Goal: Task Accomplishment & Management: Use online tool/utility

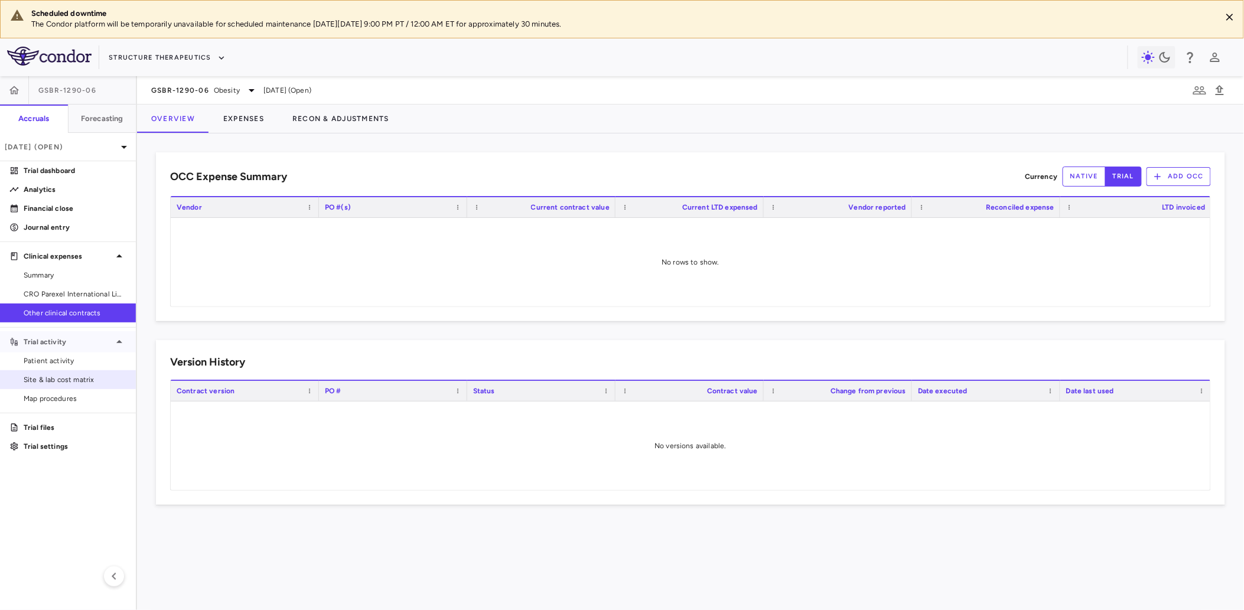
drag, startPoint x: 37, startPoint y: 344, endPoint x: 43, endPoint y: 369, distance: 26.2
click at [37, 345] on p "Trial activity" at bounding box center [68, 342] width 89 height 11
click at [91, 308] on span "Other clinical contracts" at bounding box center [75, 313] width 103 height 11
click at [115, 343] on icon at bounding box center [119, 342] width 14 height 14
click at [70, 378] on span "Site & lab cost matrix" at bounding box center [75, 380] width 103 height 11
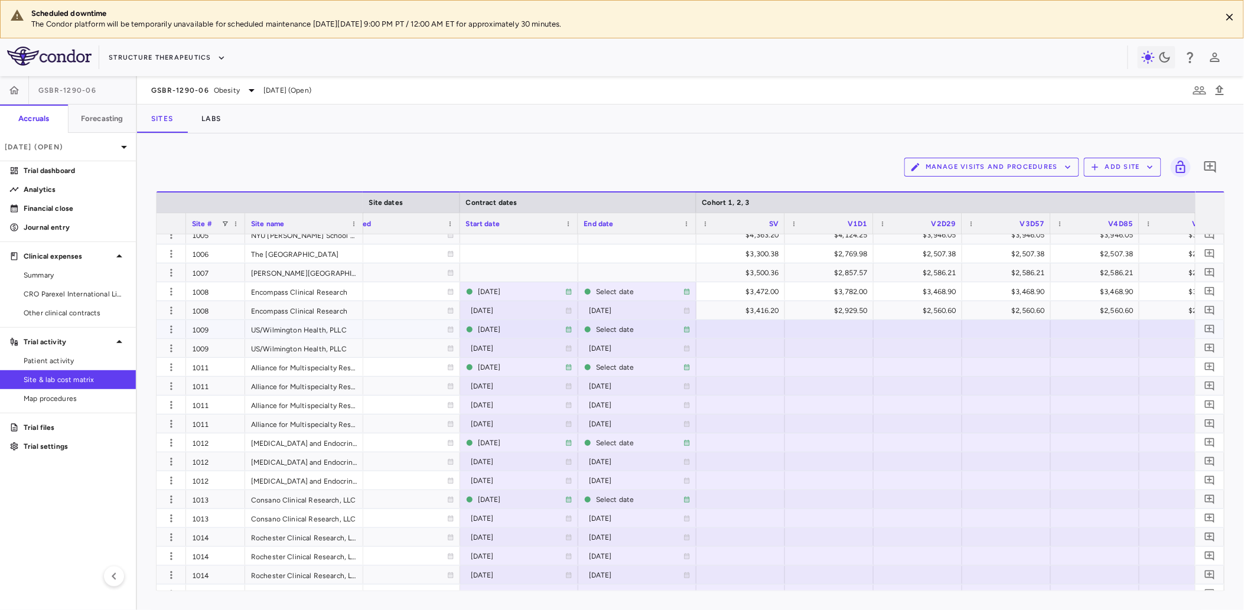
click at [760, 327] on div at bounding box center [741, 329] width 77 height 17
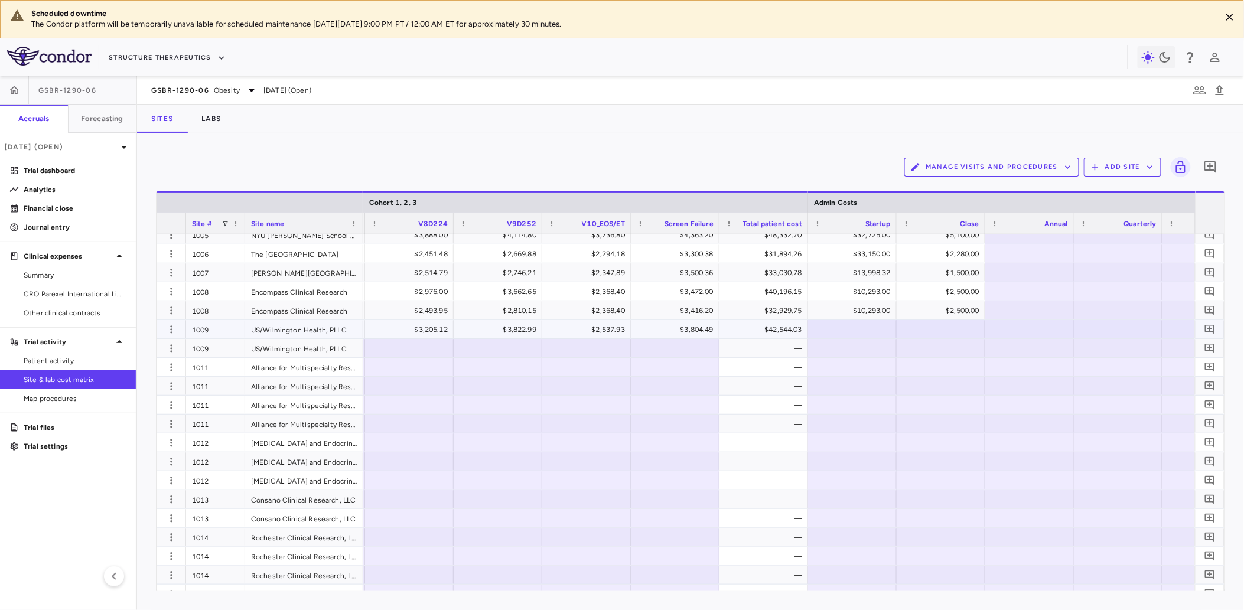
scroll to position [0, 2108]
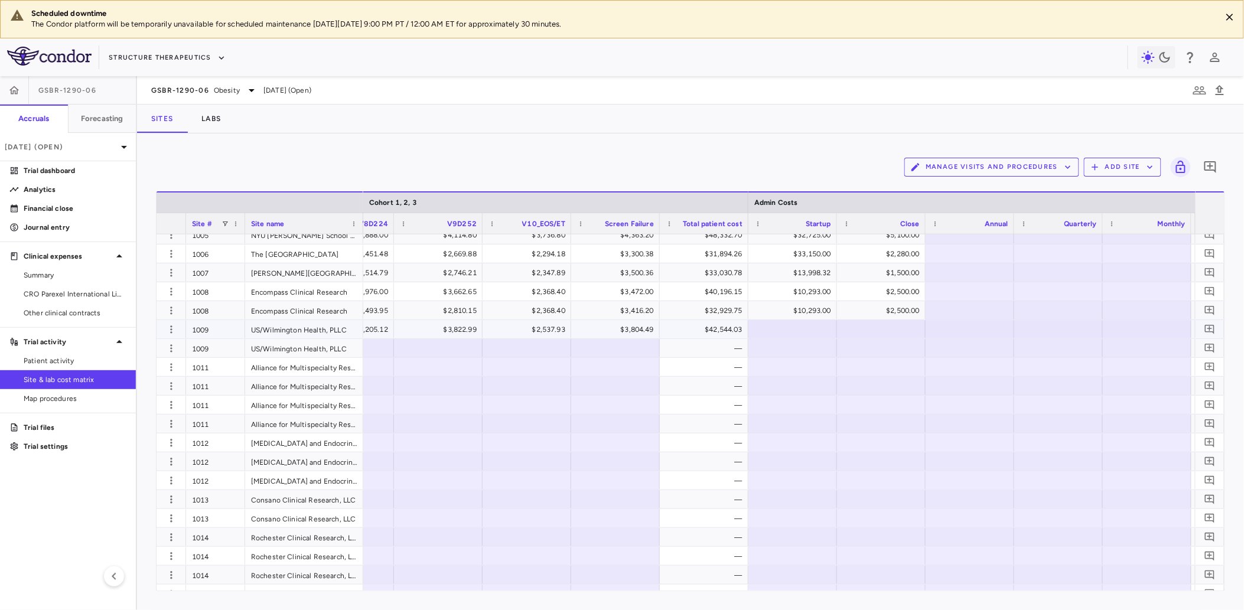
click at [794, 328] on div at bounding box center [793, 329] width 77 height 17
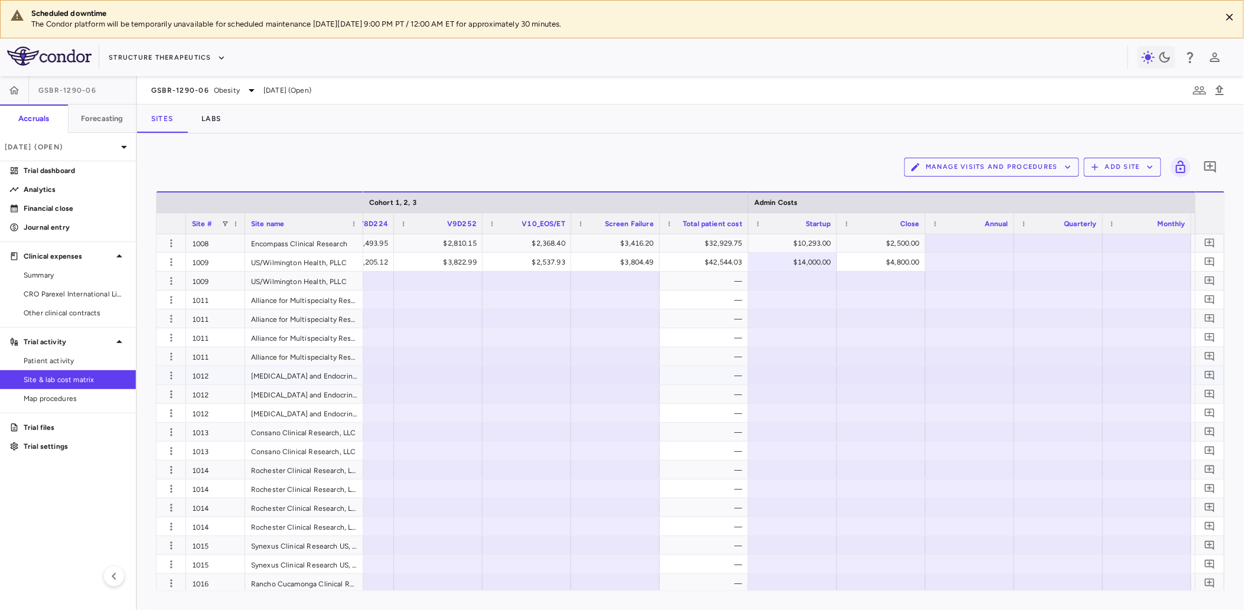
scroll to position [300, 0]
click at [467, 297] on div at bounding box center [438, 302] width 77 height 17
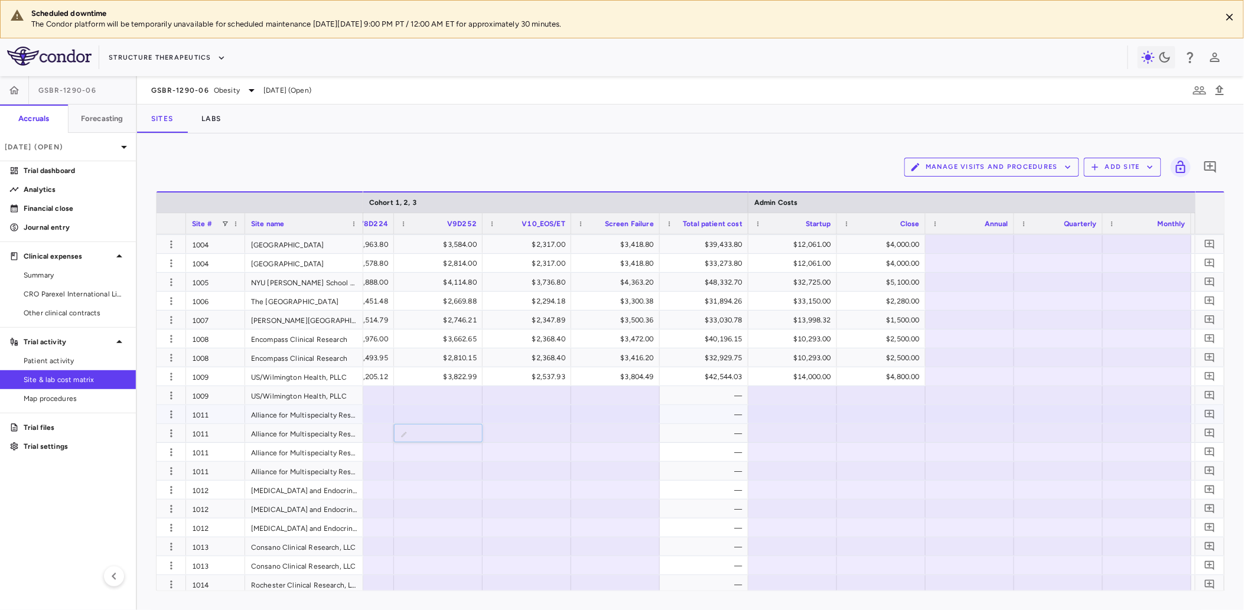
scroll to position [0, 1833]
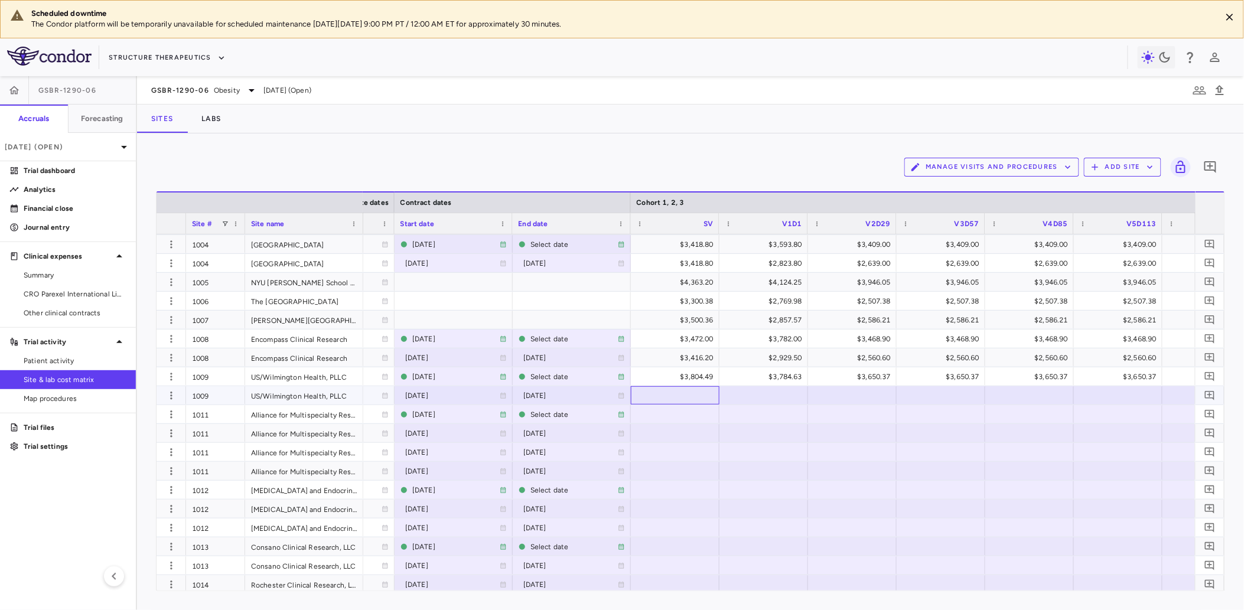
click at [688, 395] on div at bounding box center [675, 395] width 77 height 17
click at [670, 391] on div "$14,000.00" at bounding box center [678, 395] width 72 height 19
drag, startPoint x: 674, startPoint y: 393, endPoint x: 721, endPoint y: 395, distance: 47.9
click at [721, 395] on div "[DATE] [DATE] [DATE] ​ ***** $4,800.00" at bounding box center [802, 395] width 3025 height 19
type input "**********"
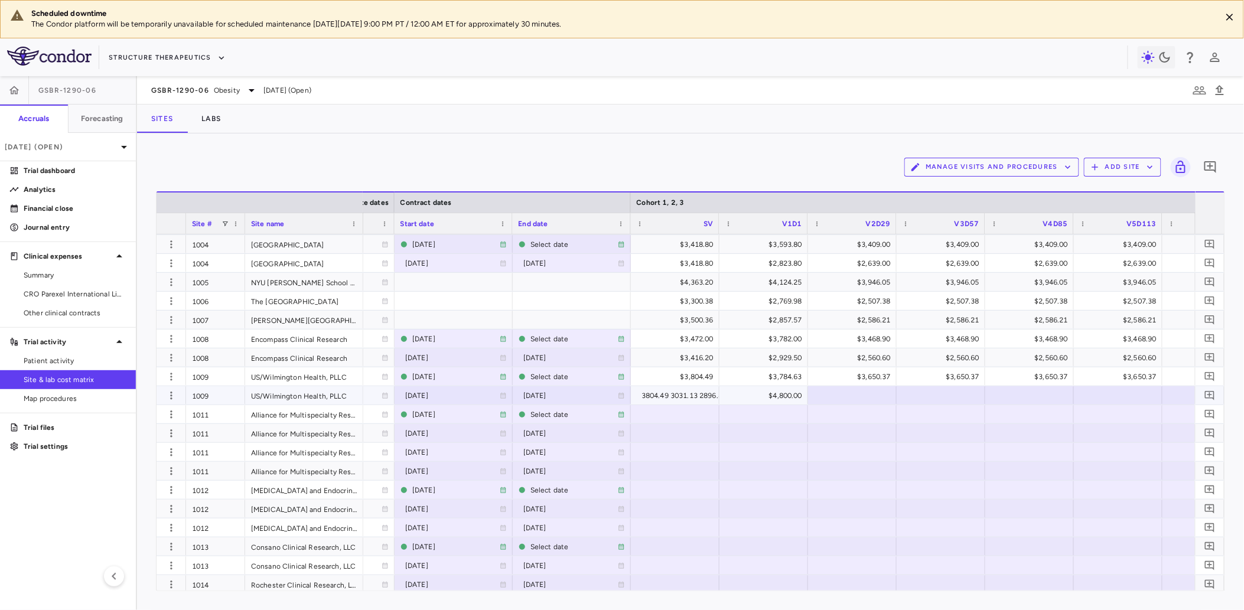
click at [672, 395] on div "3804.49 3031.13 2896.87 2896.87 2896.87 2896.87 3069.49 2783.16 2828.37 3069.49…" at bounding box center [815, 395] width 347 height 19
click at [639, 392] on div "3804.49 3031.13 2896.87 2896.87 2896.87 2896.87 3069.49 2783.16 2828.37 3069.49…" at bounding box center [675, 395] width 77 height 17
click at [649, 392] on input "**********" at bounding box center [684, 396] width 70 height 19
click at [639, 396] on icon at bounding box center [641, 396] width 5 height 5
drag, startPoint x: 658, startPoint y: 396, endPoint x: 827, endPoint y: 396, distance: 169.0
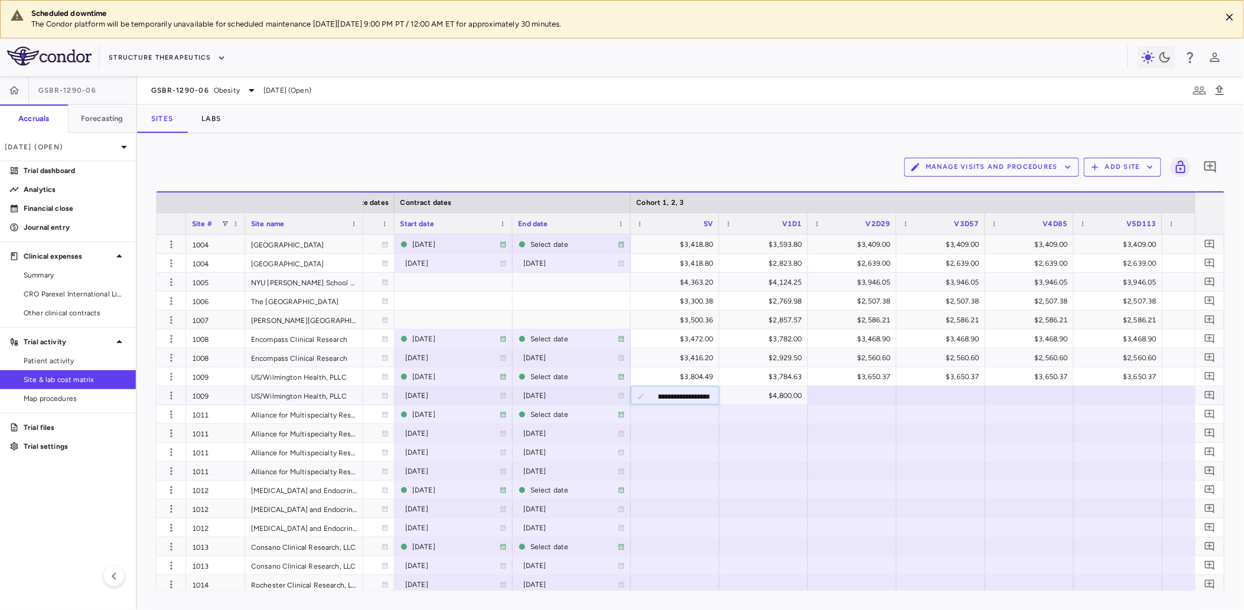
click at [827, 396] on div "**********" at bounding box center [802, 395] width 3025 height 19
click at [668, 398] on input "text" at bounding box center [684, 396] width 70 height 19
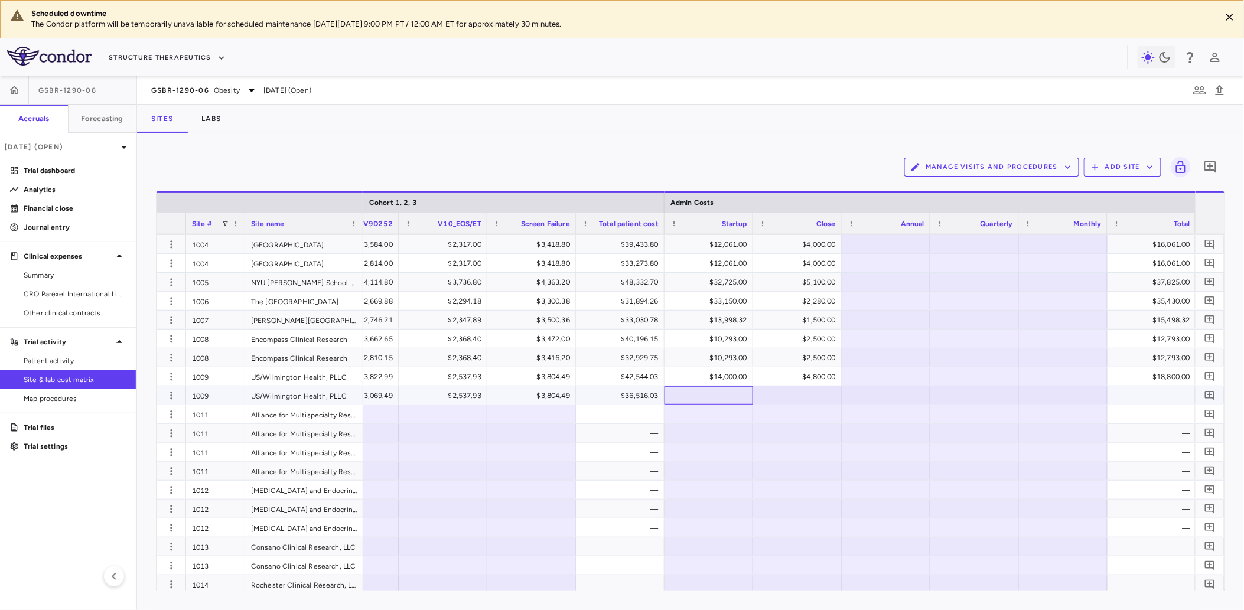
click at [727, 396] on div at bounding box center [709, 395] width 77 height 17
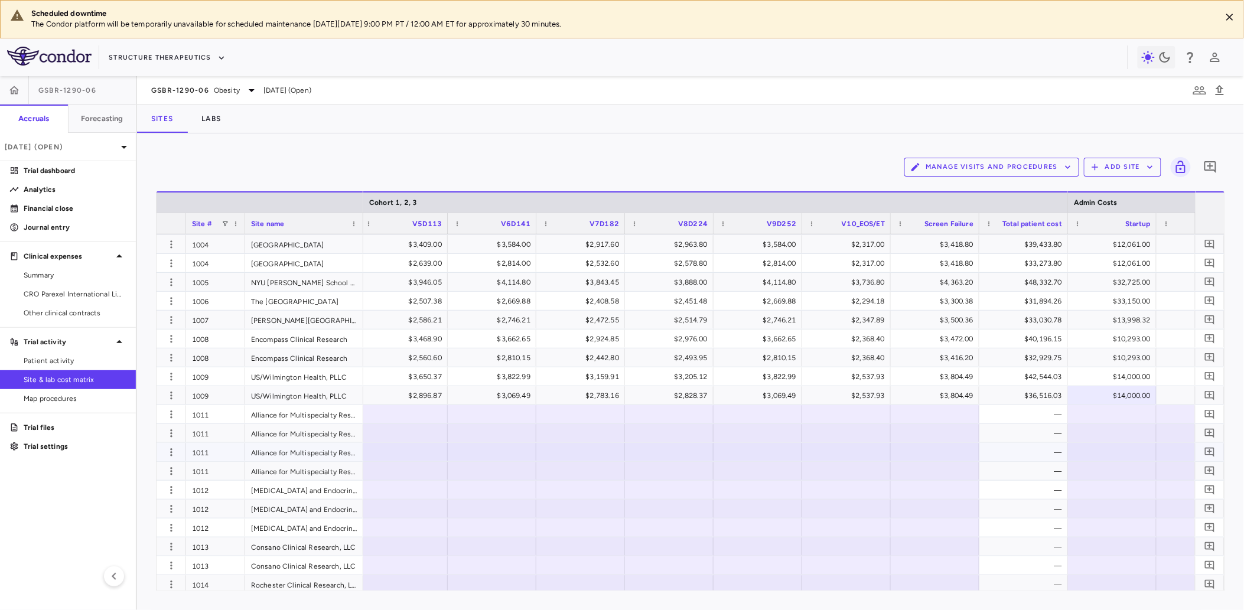
scroll to position [0, 1652]
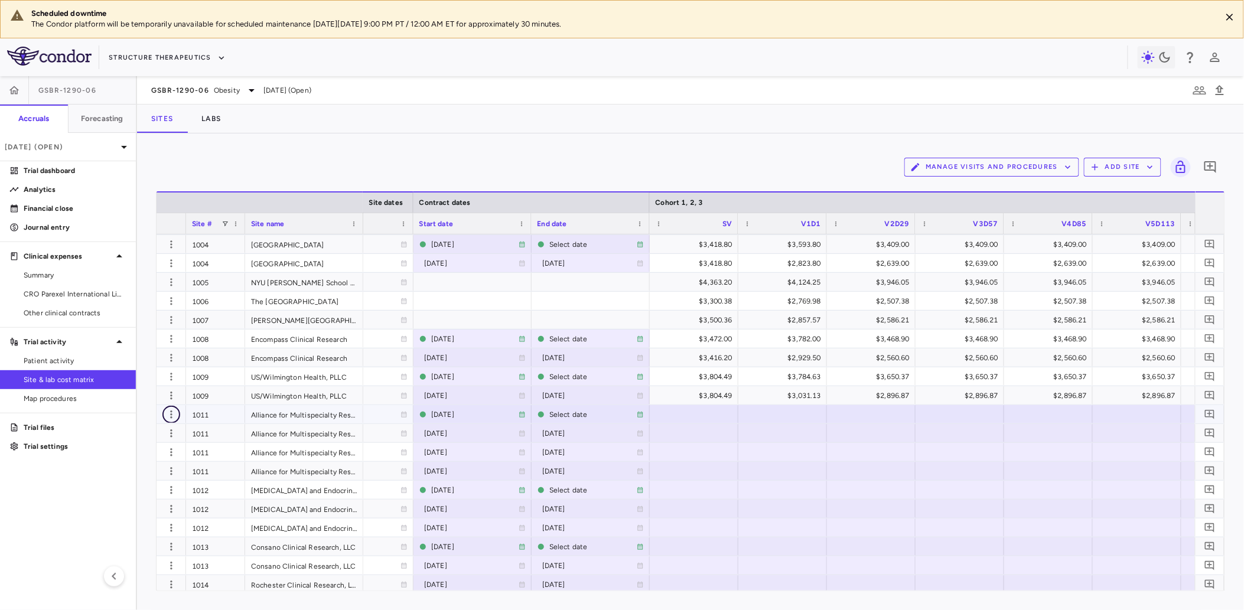
click at [173, 414] on icon "button" at bounding box center [171, 415] width 12 height 12
click at [124, 317] on div at bounding box center [622, 305] width 1244 height 610
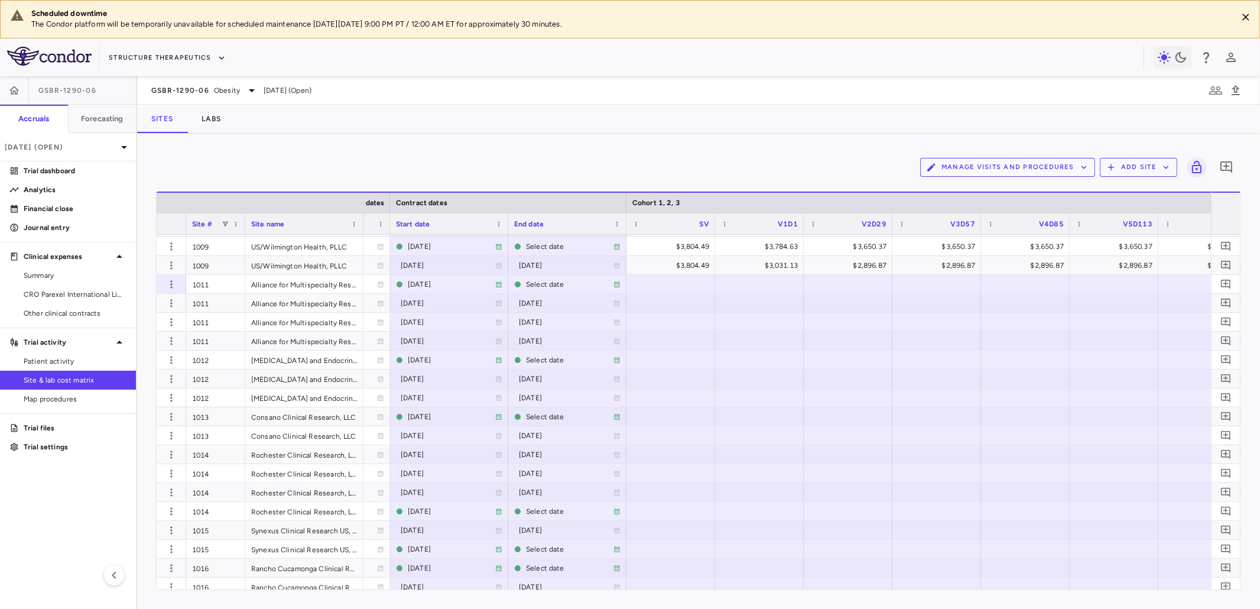
scroll to position [0, 1059]
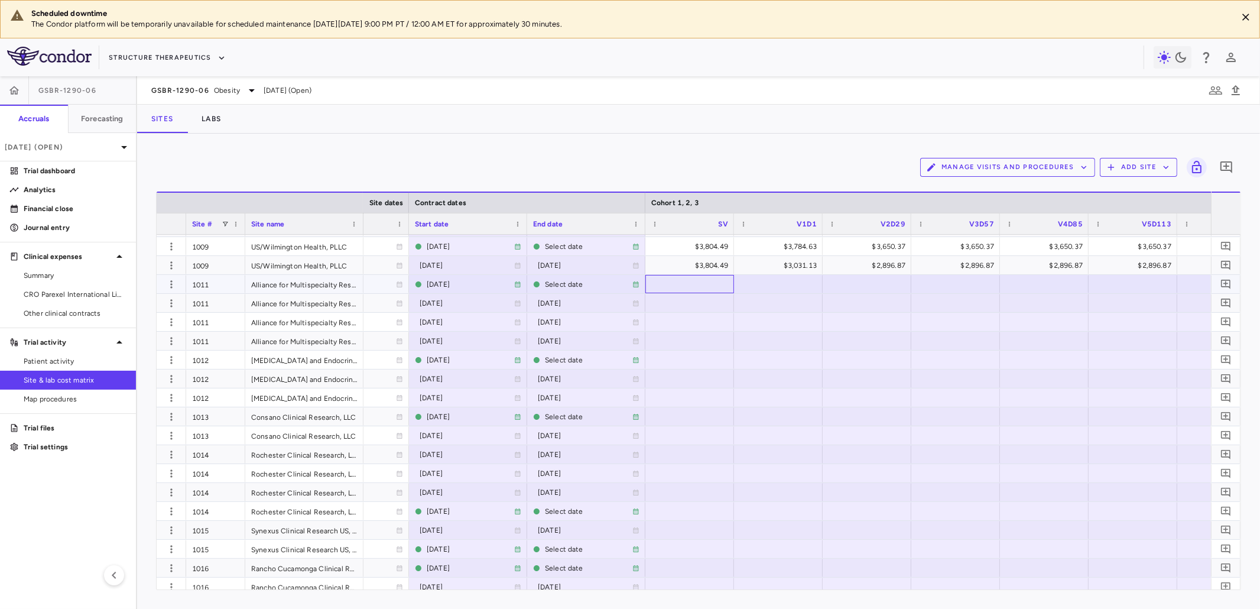
click at [701, 283] on div at bounding box center [689, 283] width 77 height 17
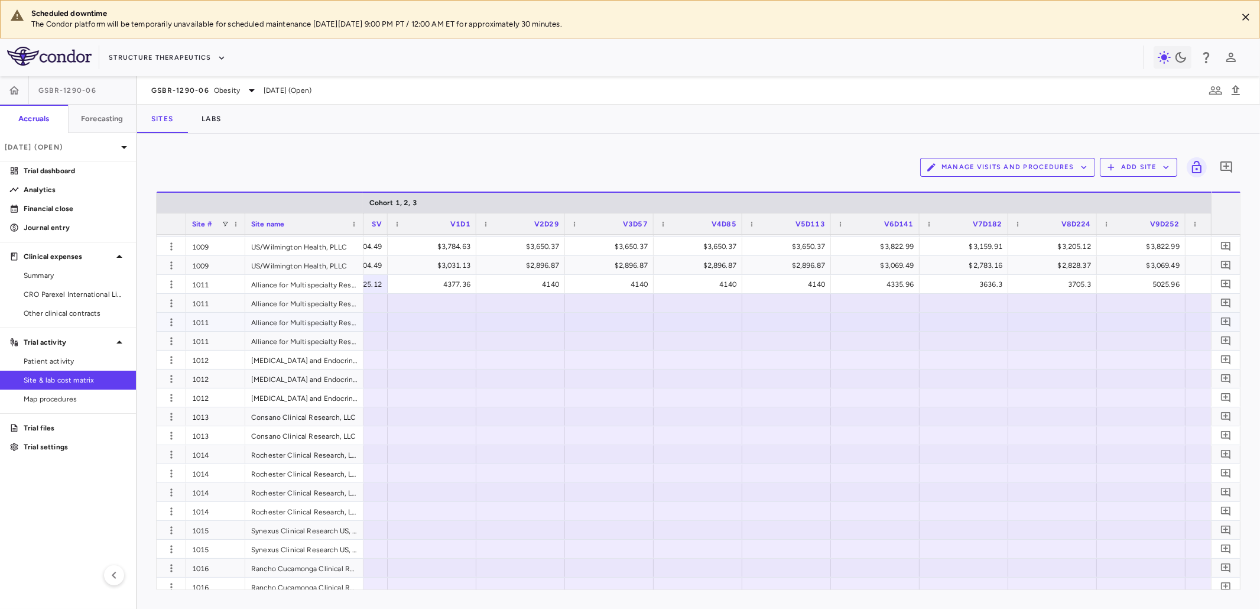
scroll to position [0, 1441]
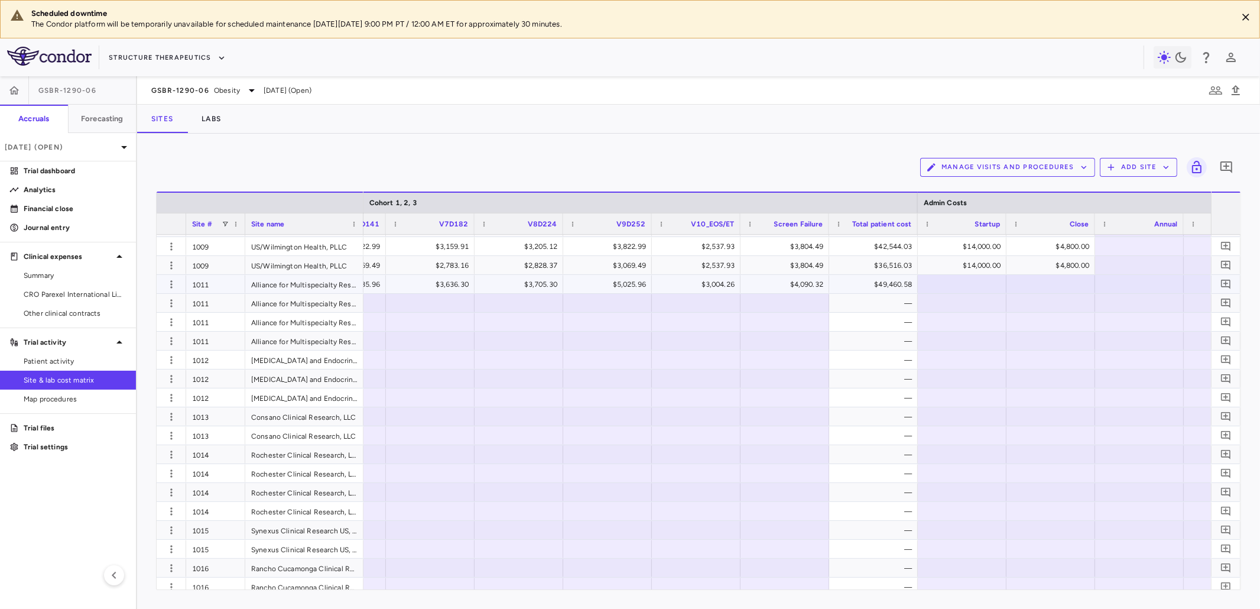
click at [945, 282] on div at bounding box center [962, 283] width 77 height 17
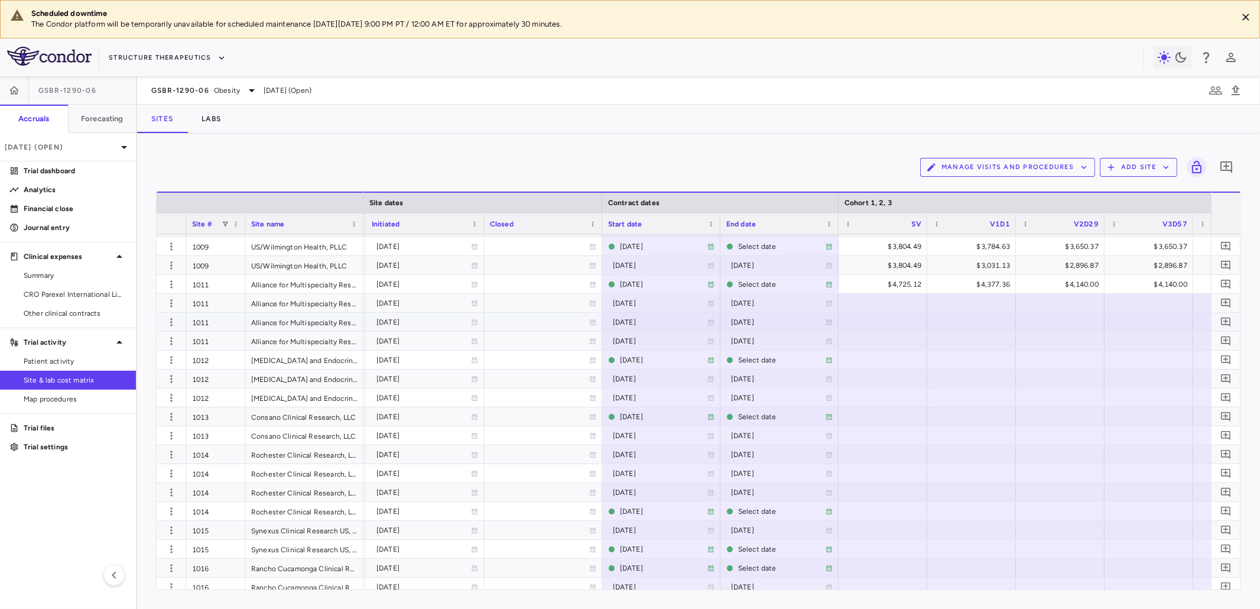
scroll to position [0, 867]
click at [876, 302] on div at bounding box center [881, 302] width 77 height 17
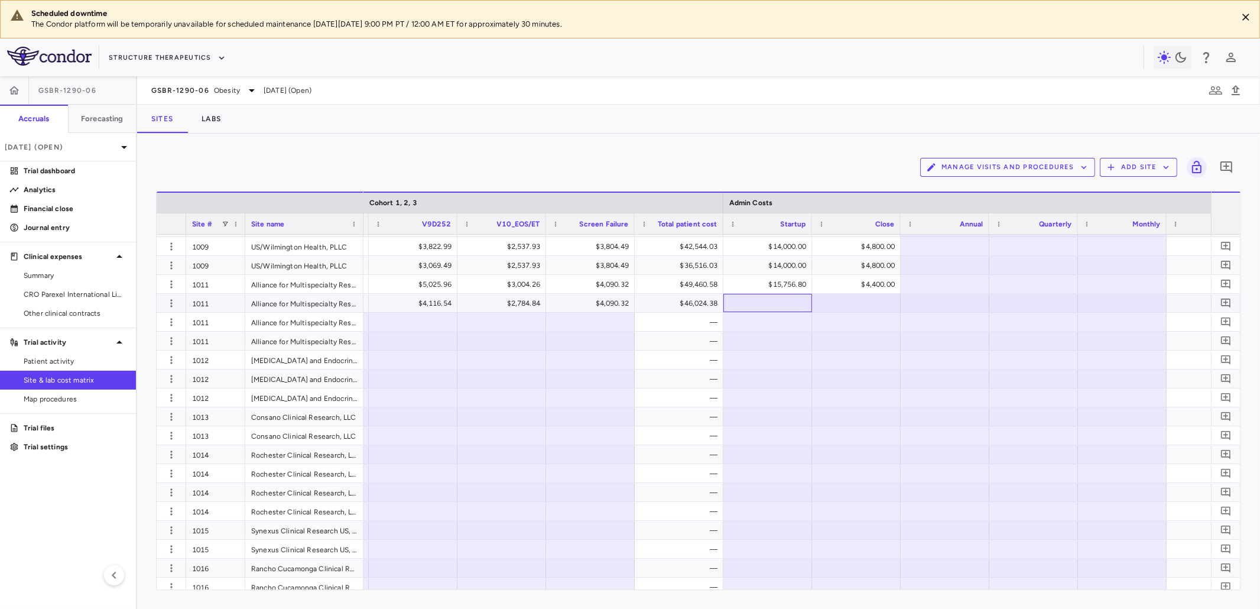
click at [768, 303] on div at bounding box center [767, 302] width 77 height 17
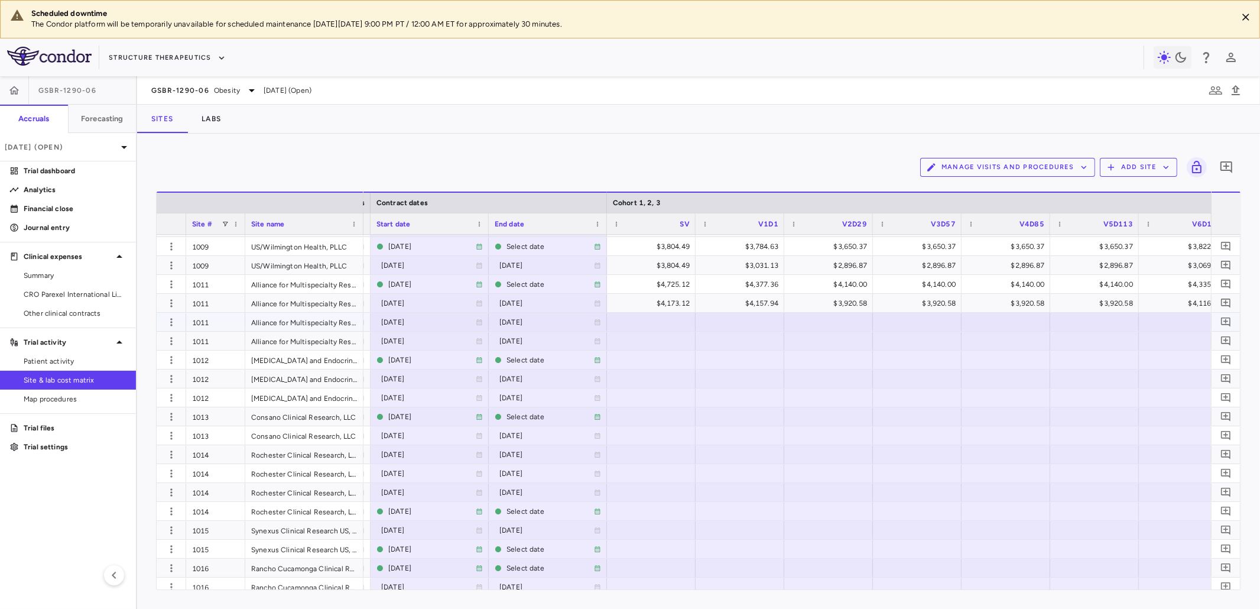
click at [659, 321] on div at bounding box center [651, 321] width 77 height 17
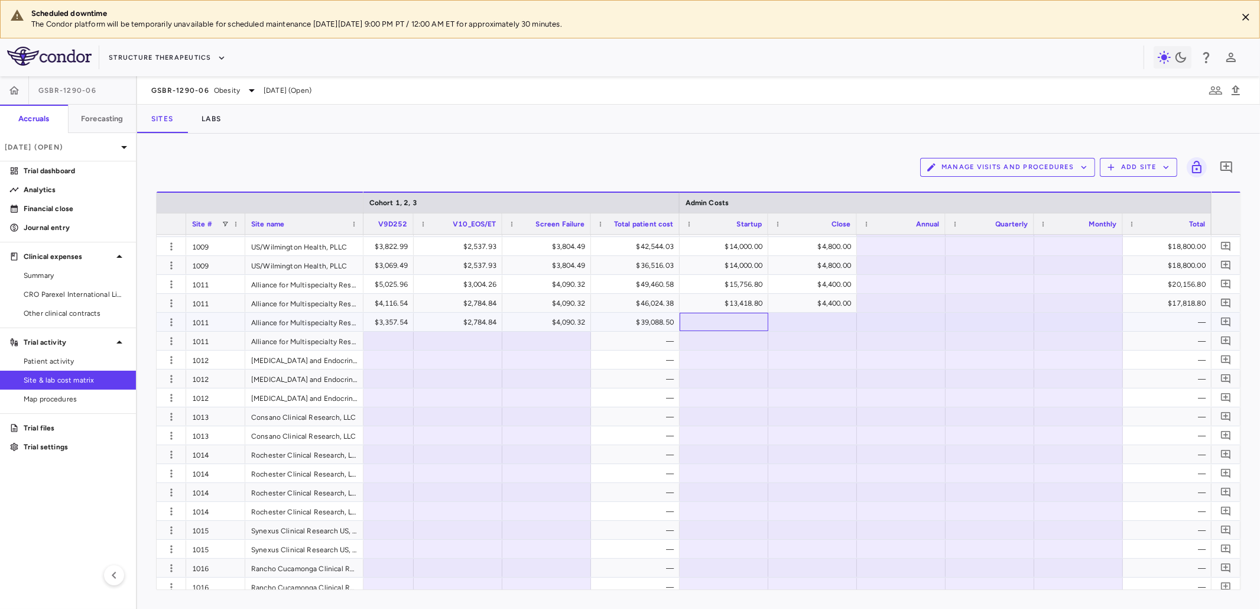
click at [736, 322] on div at bounding box center [723, 321] width 77 height 17
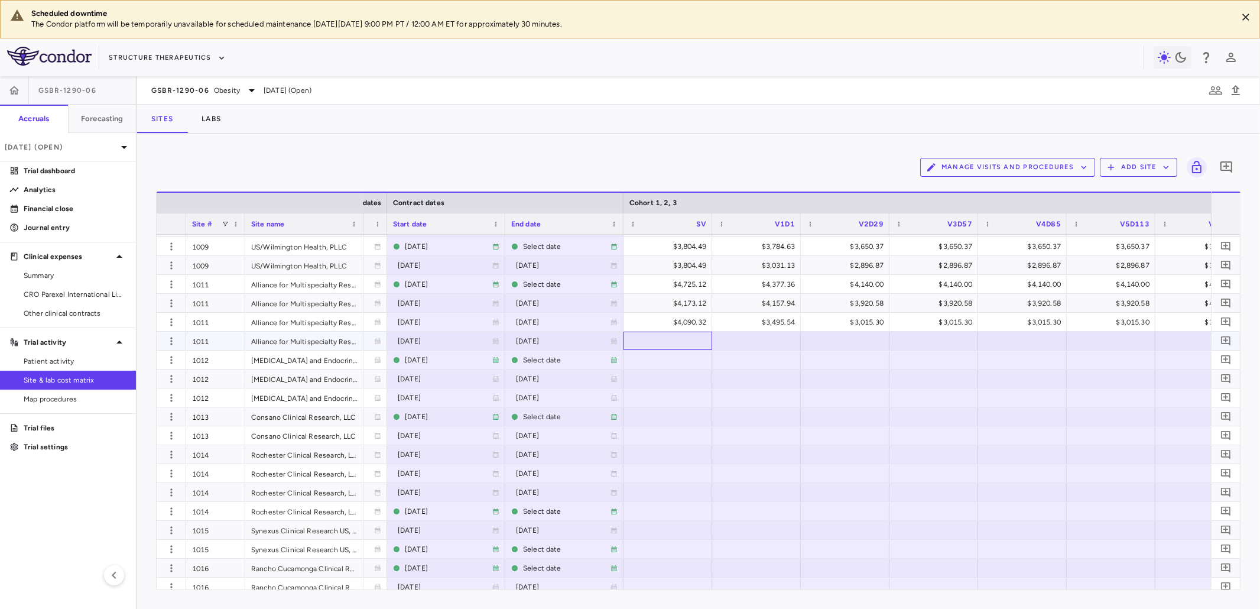
click at [686, 339] on div at bounding box center [667, 340] width 77 height 17
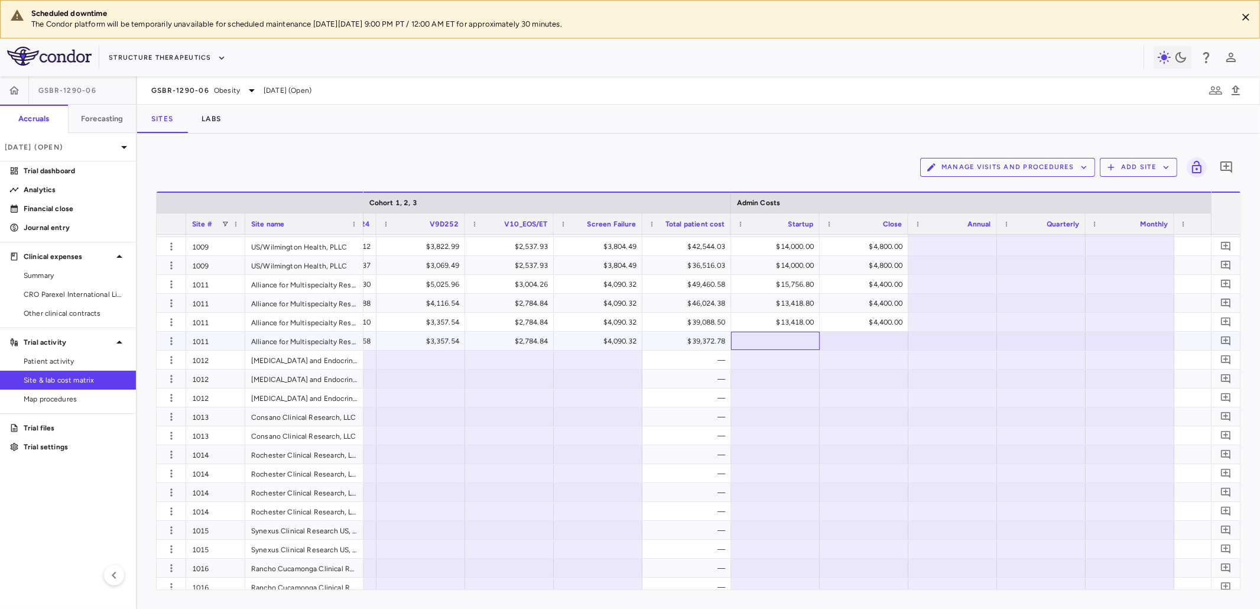
click at [778, 341] on div at bounding box center [775, 340] width 77 height 17
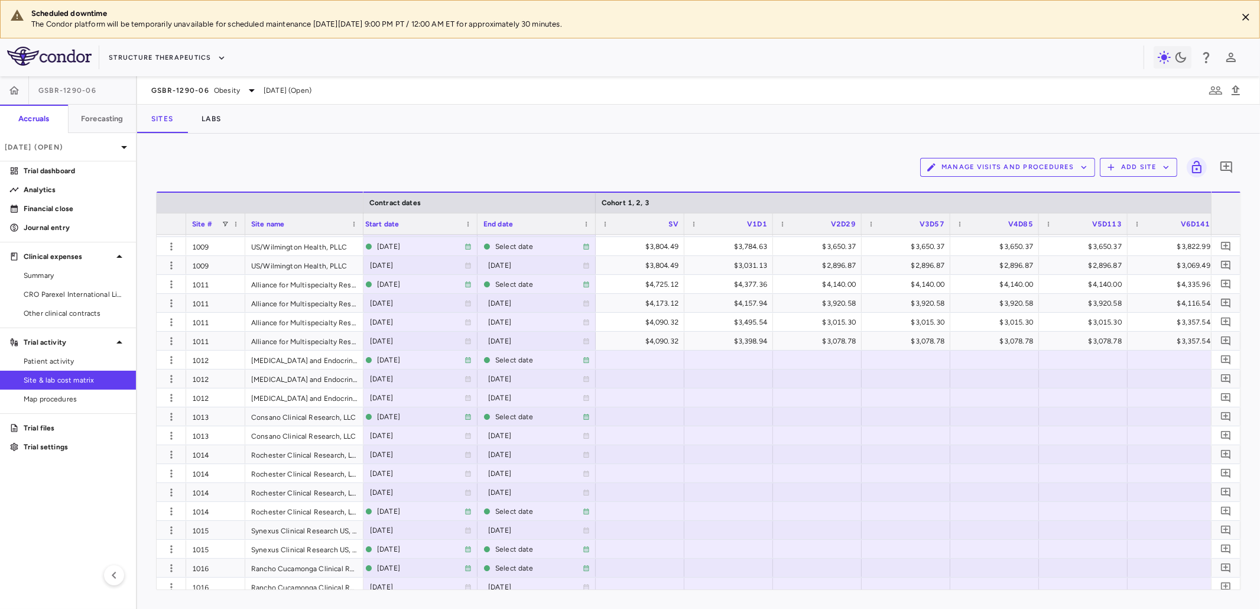
scroll to position [300, 0]
click at [651, 362] on div at bounding box center [640, 360] width 77 height 17
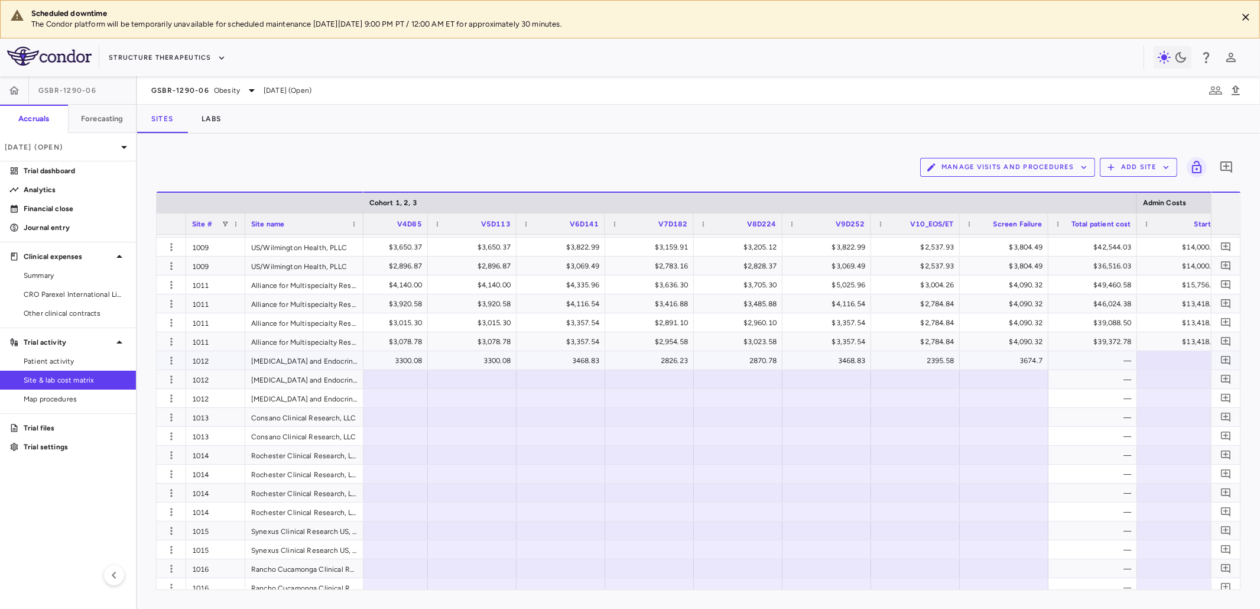
scroll to position [0, 1857]
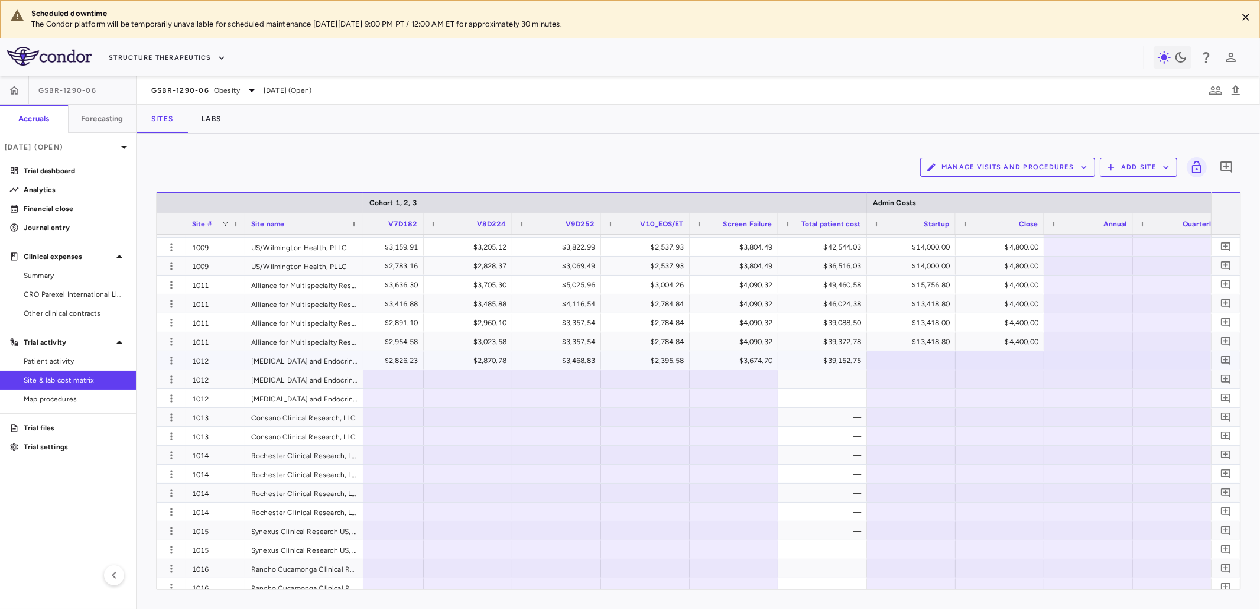
click at [912, 359] on div at bounding box center [911, 360] width 77 height 17
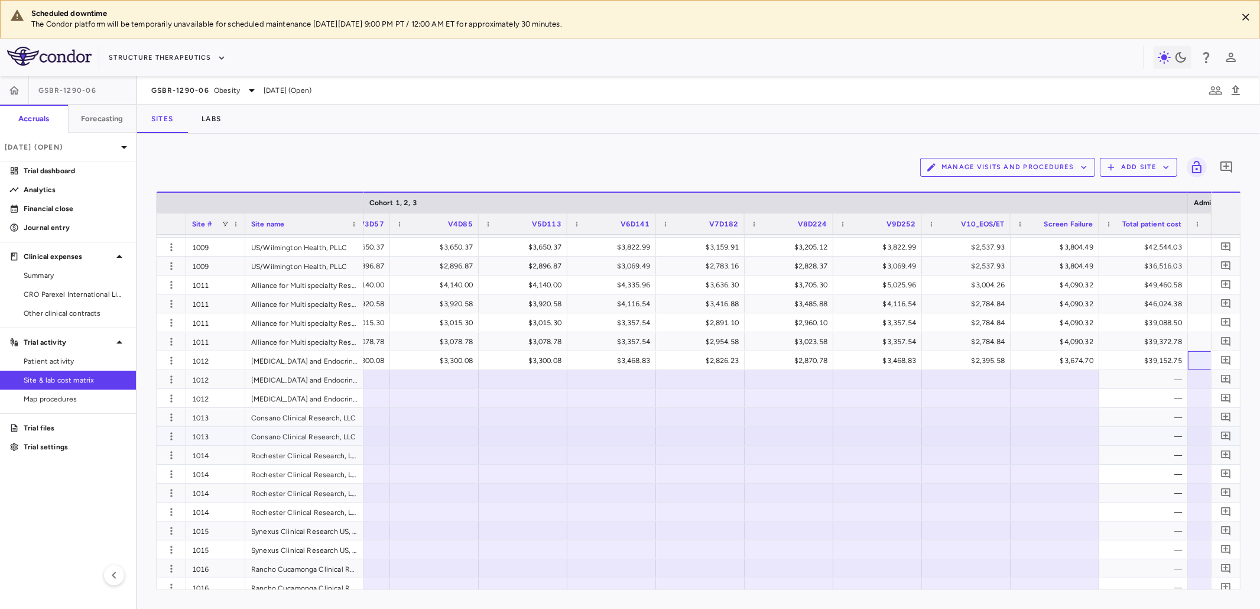
scroll to position [0, 1363]
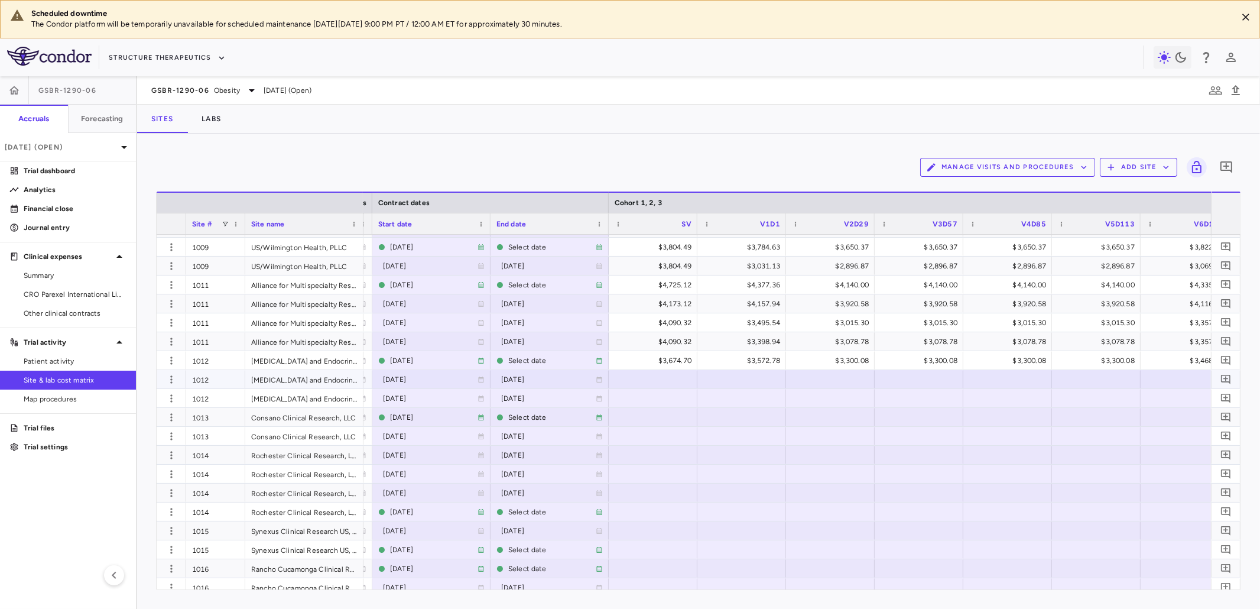
click at [665, 379] on div at bounding box center [653, 378] width 77 height 17
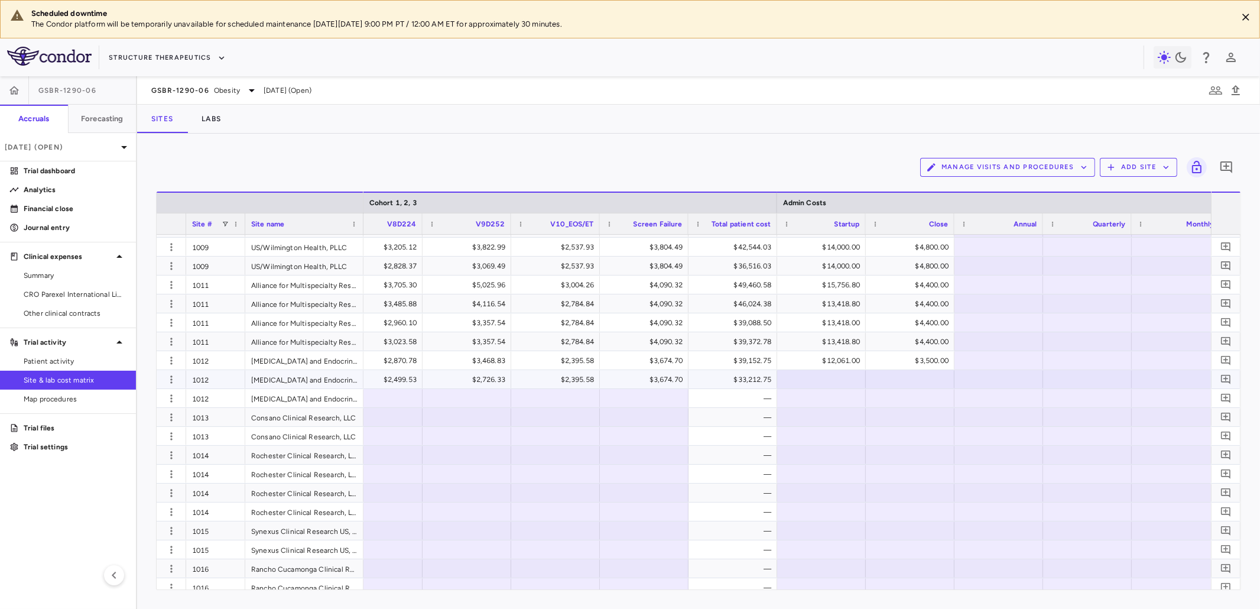
click at [830, 377] on div at bounding box center [821, 378] width 77 height 17
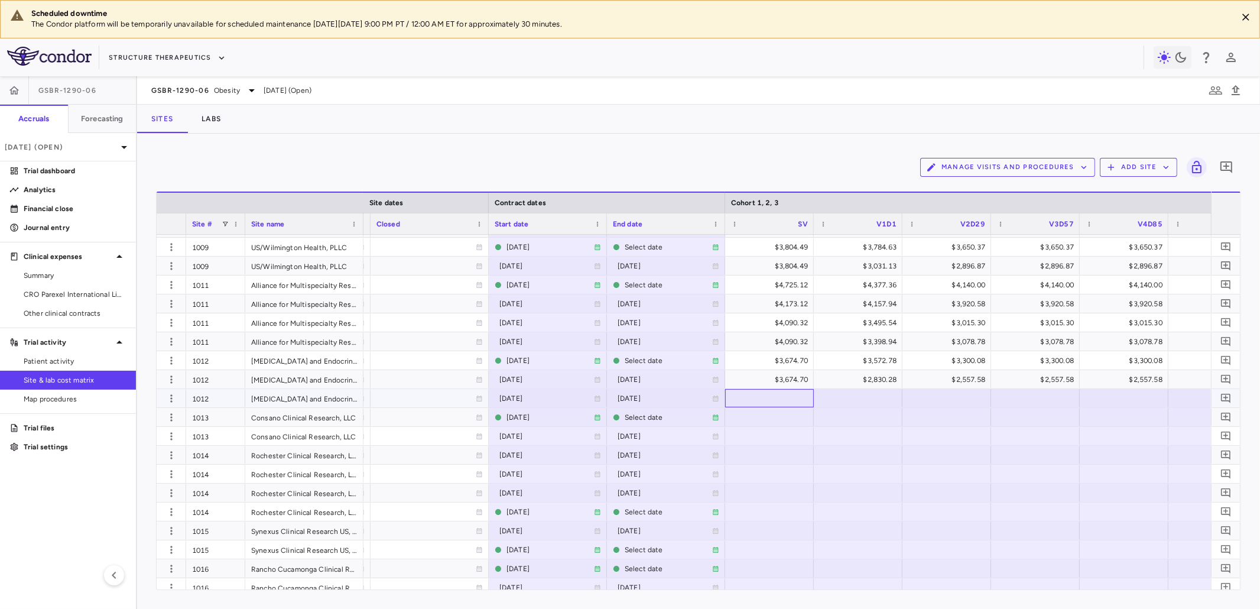
click at [782, 396] on div at bounding box center [769, 397] width 77 height 17
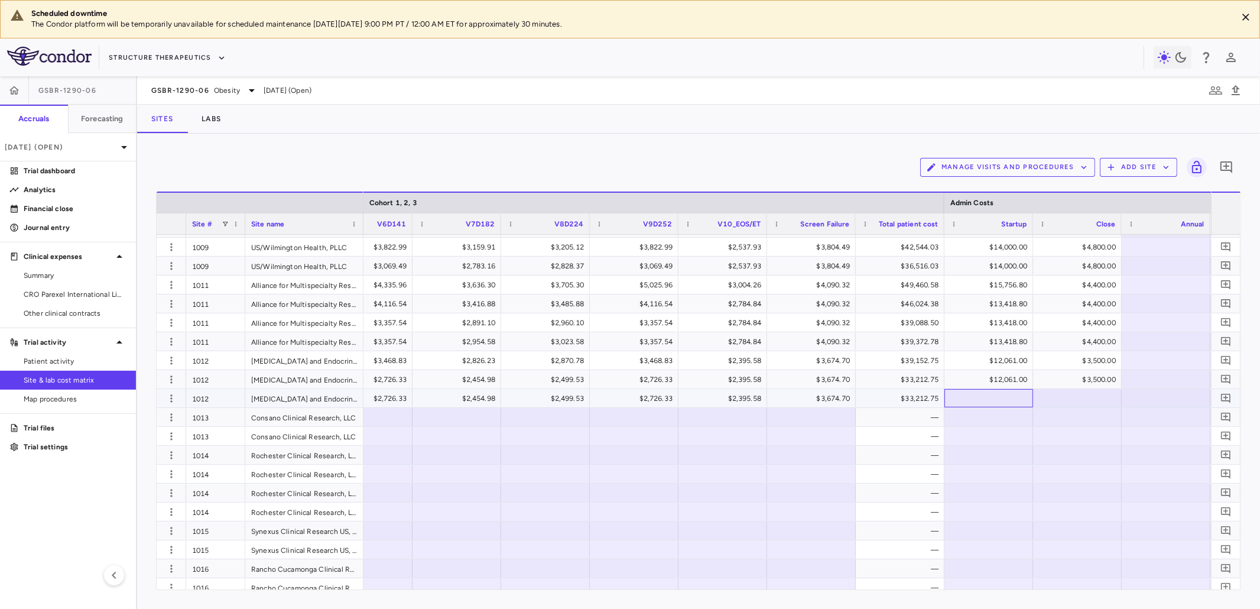
click at [945, 398] on div at bounding box center [988, 397] width 77 height 17
click at [751, 431] on div at bounding box center [722, 435] width 77 height 17
click at [945, 404] on div "12061" at bounding box center [991, 398] width 72 height 19
click at [752, 428] on div at bounding box center [722, 435] width 77 height 17
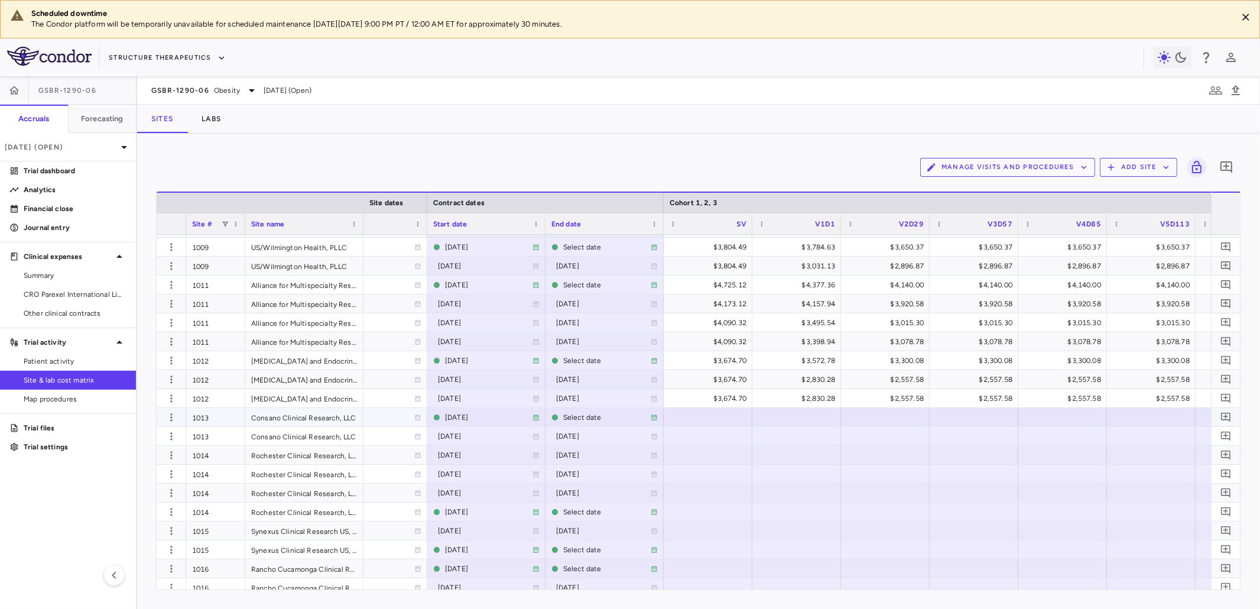
click at [728, 417] on div at bounding box center [707, 416] width 77 height 17
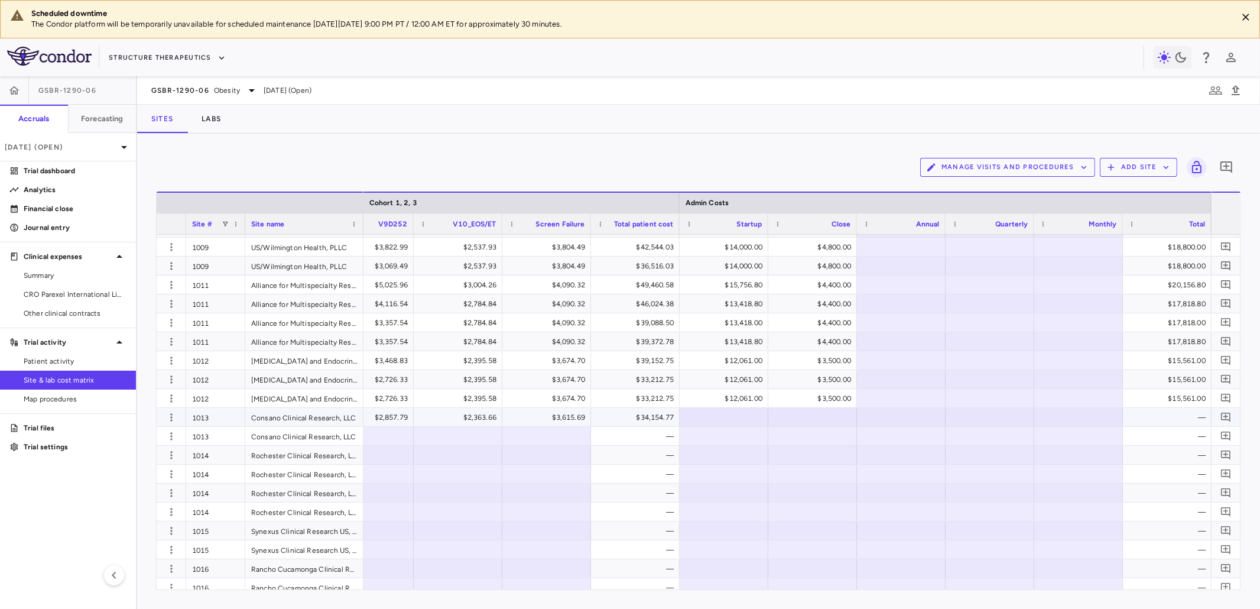
click at [743, 418] on div at bounding box center [723, 416] width 77 height 17
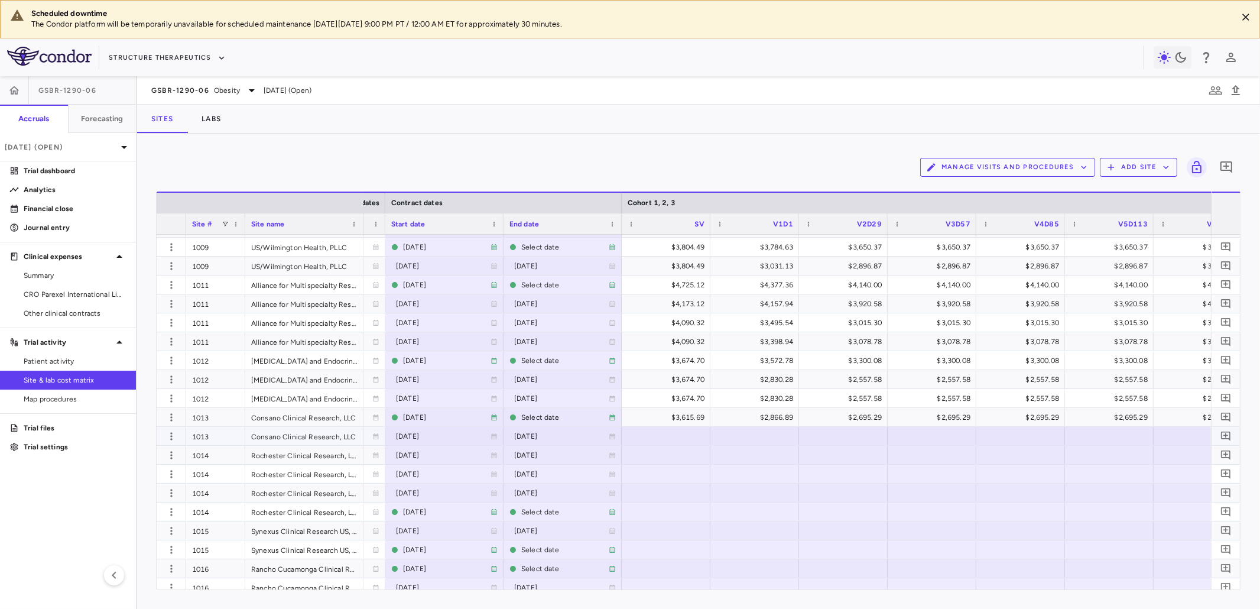
click at [680, 433] on div at bounding box center [666, 435] width 77 height 17
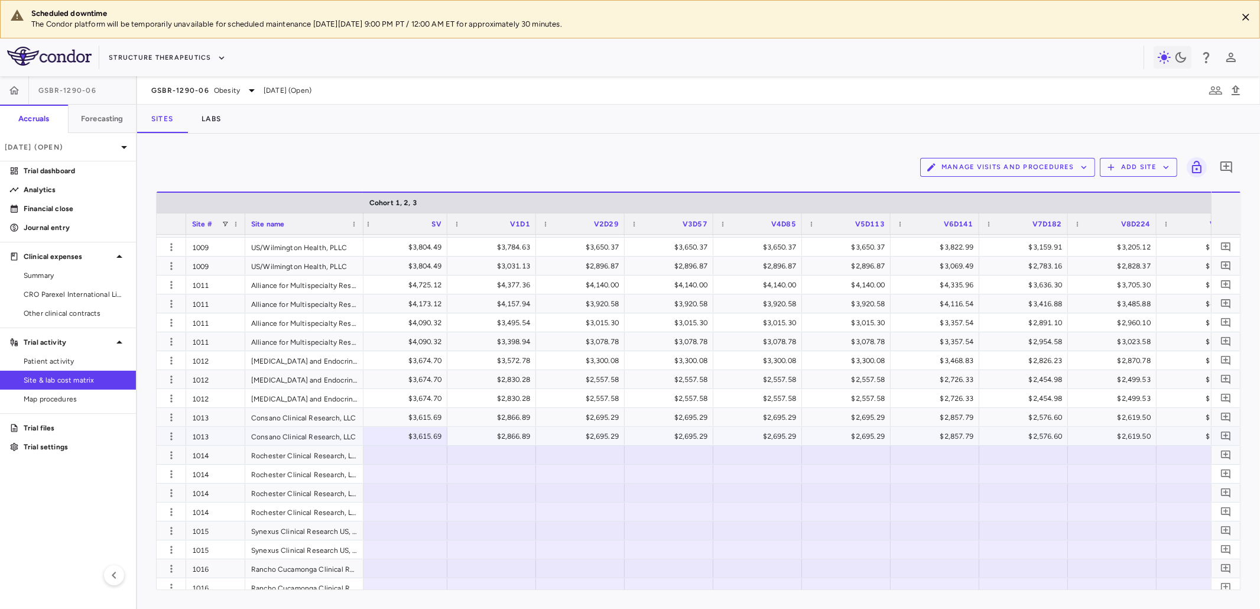
scroll to position [0, 1435]
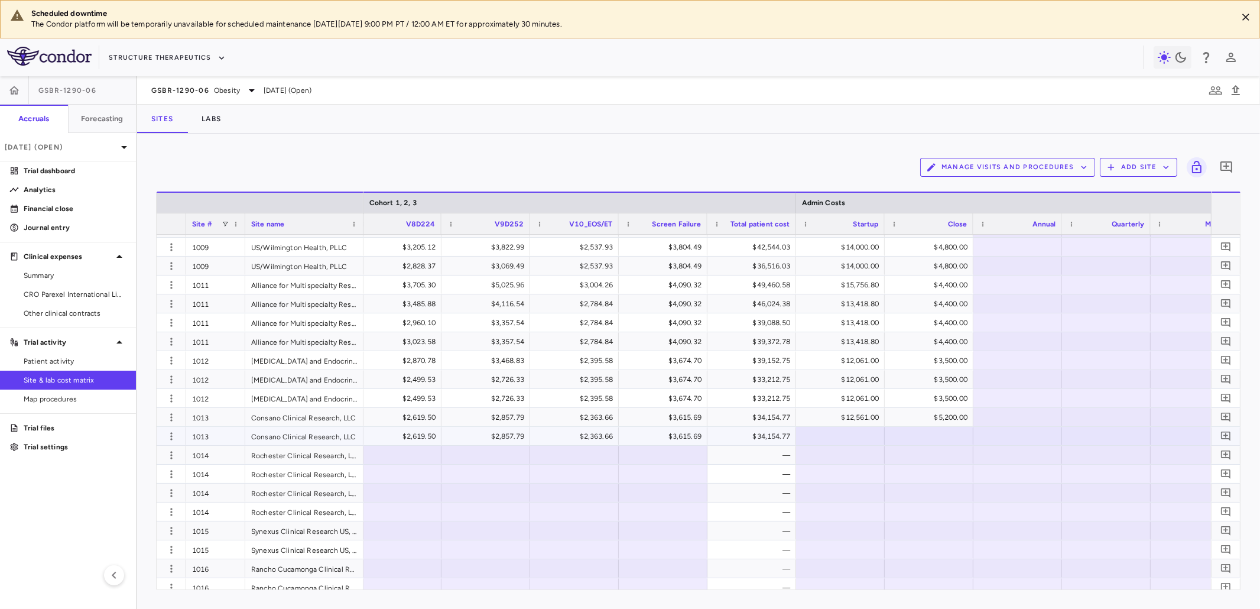
click at [851, 437] on div at bounding box center [840, 435] width 77 height 17
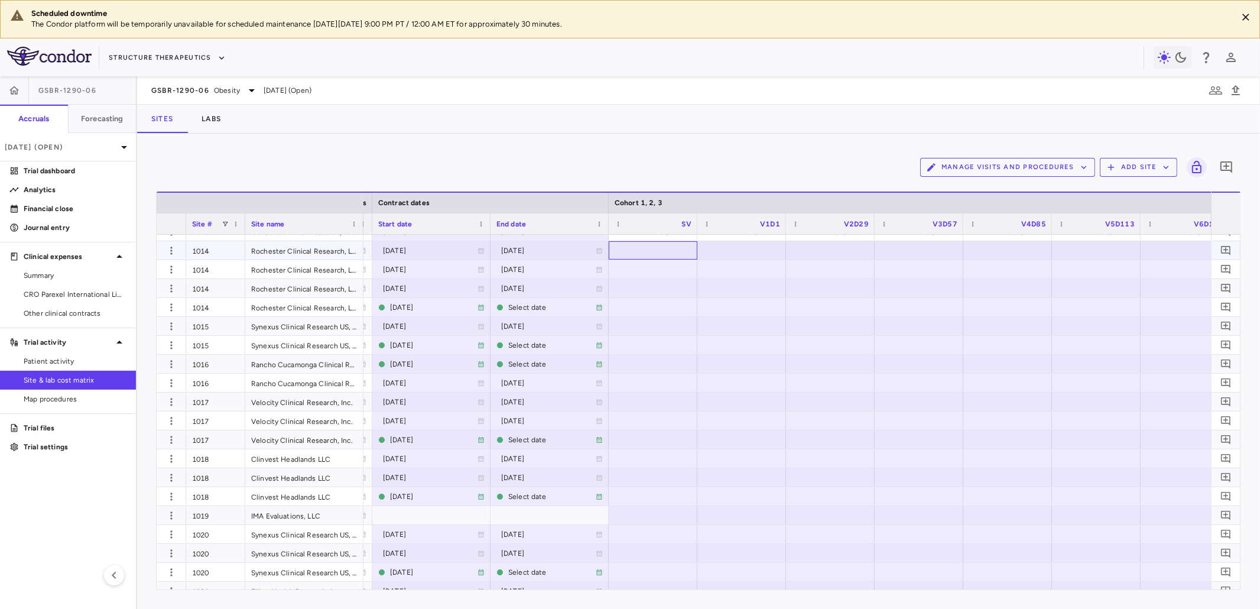
click at [660, 249] on div at bounding box center [653, 250] width 77 height 17
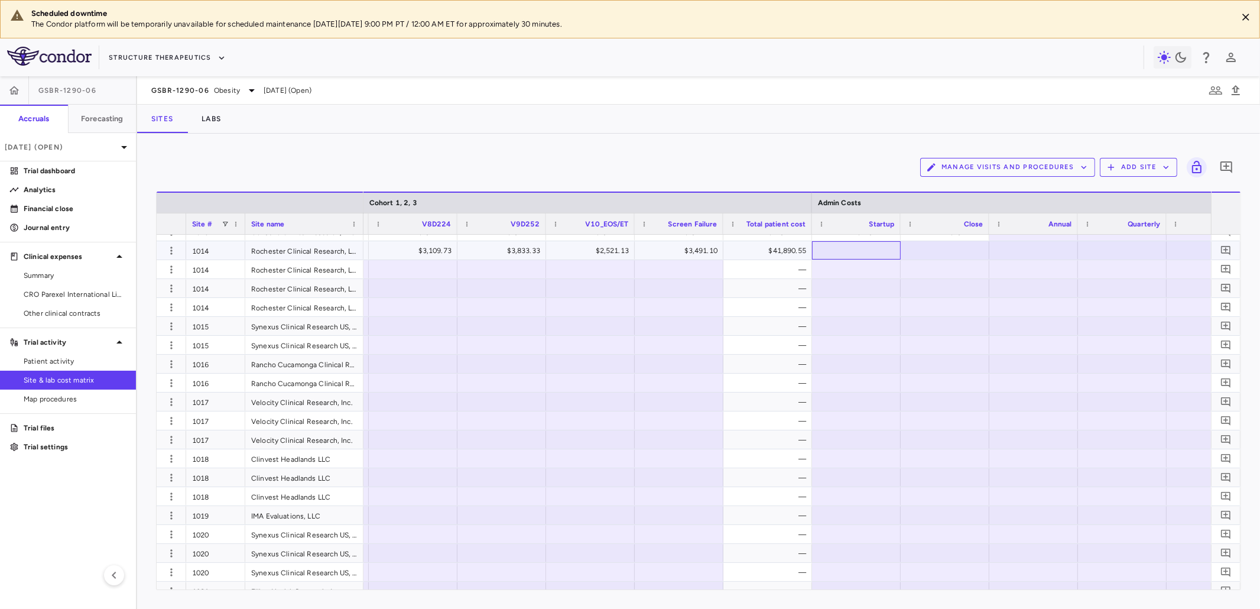
click at [866, 252] on div at bounding box center [856, 250] width 77 height 17
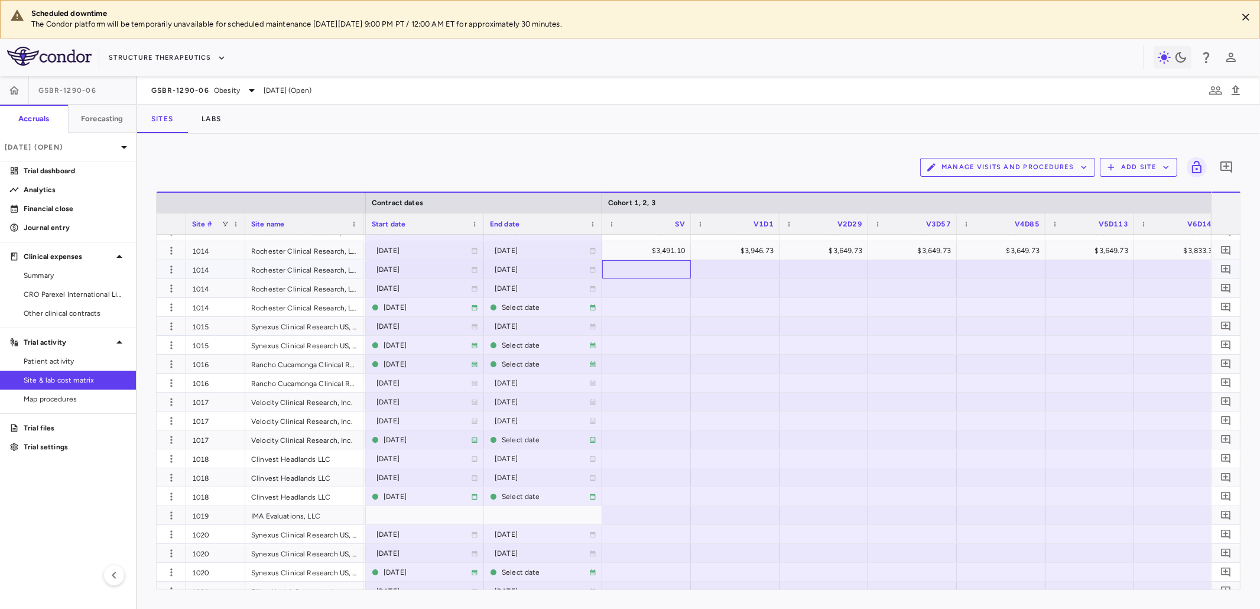
click at [657, 267] on div at bounding box center [646, 269] width 77 height 17
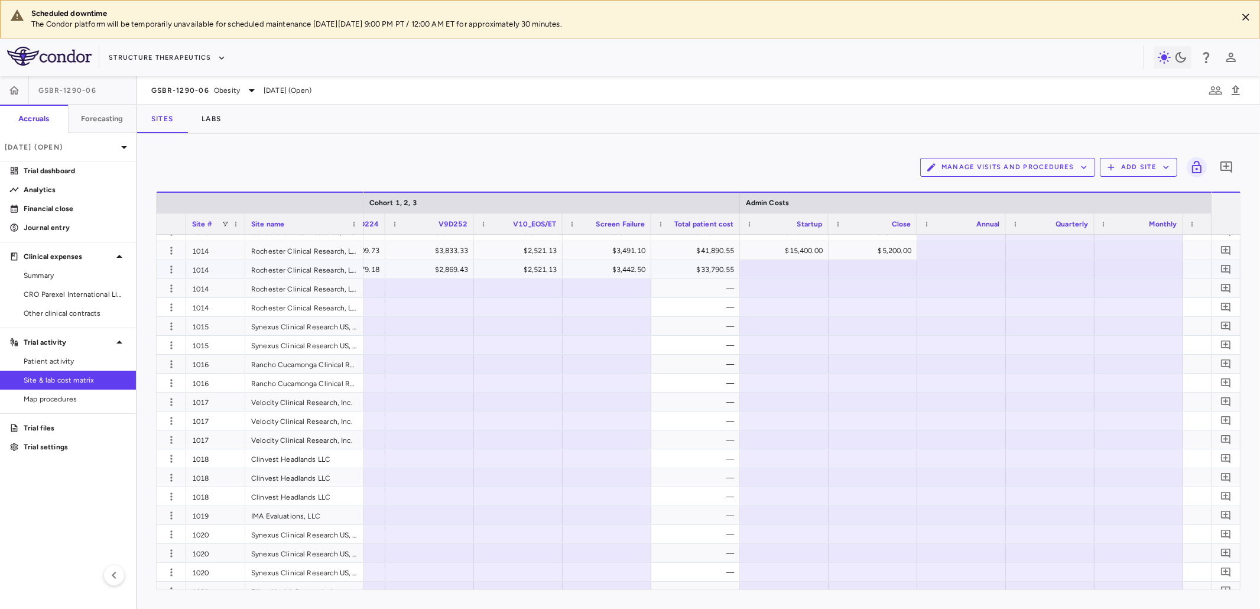
click at [796, 267] on div at bounding box center [784, 269] width 77 height 17
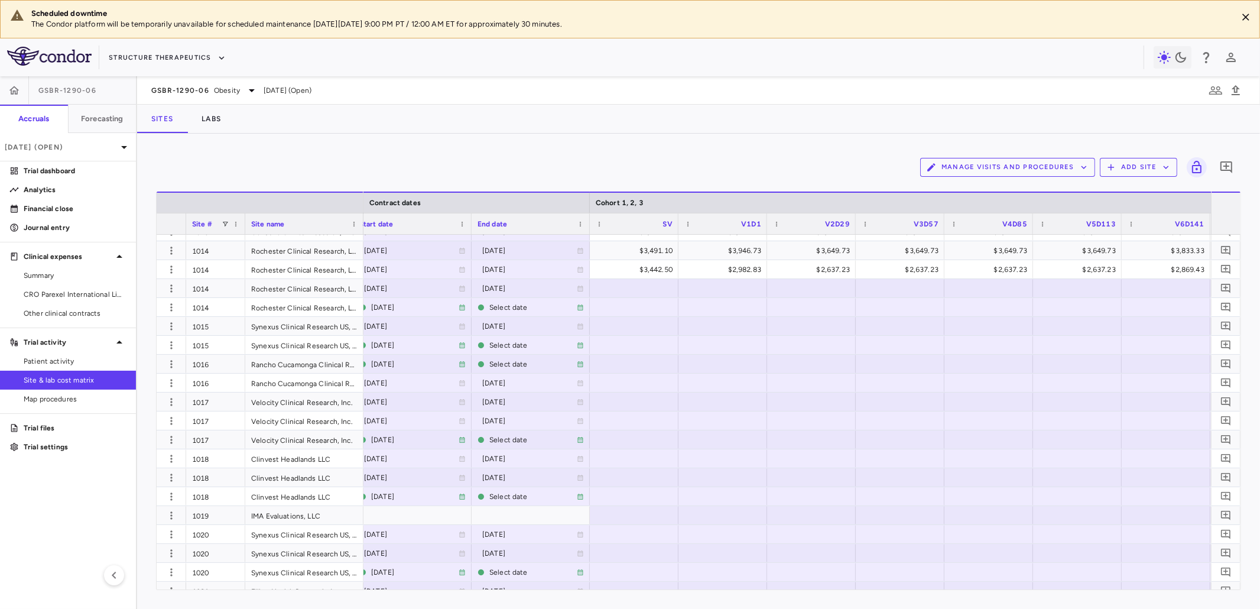
scroll to position [0, 1077]
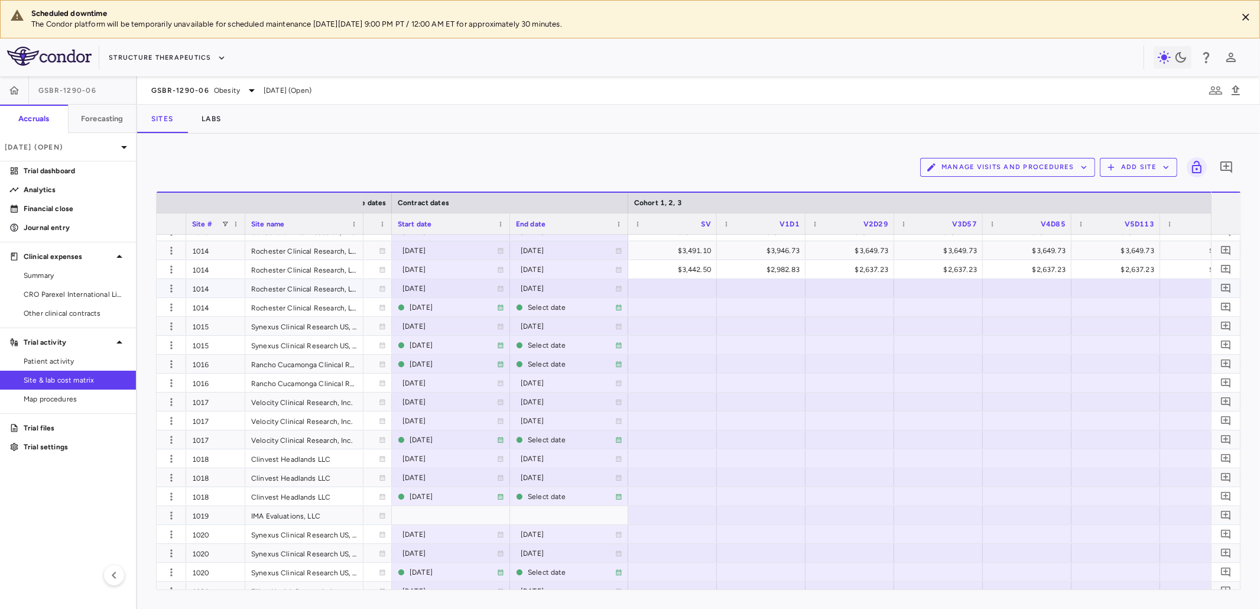
click at [682, 288] on div at bounding box center [672, 287] width 77 height 17
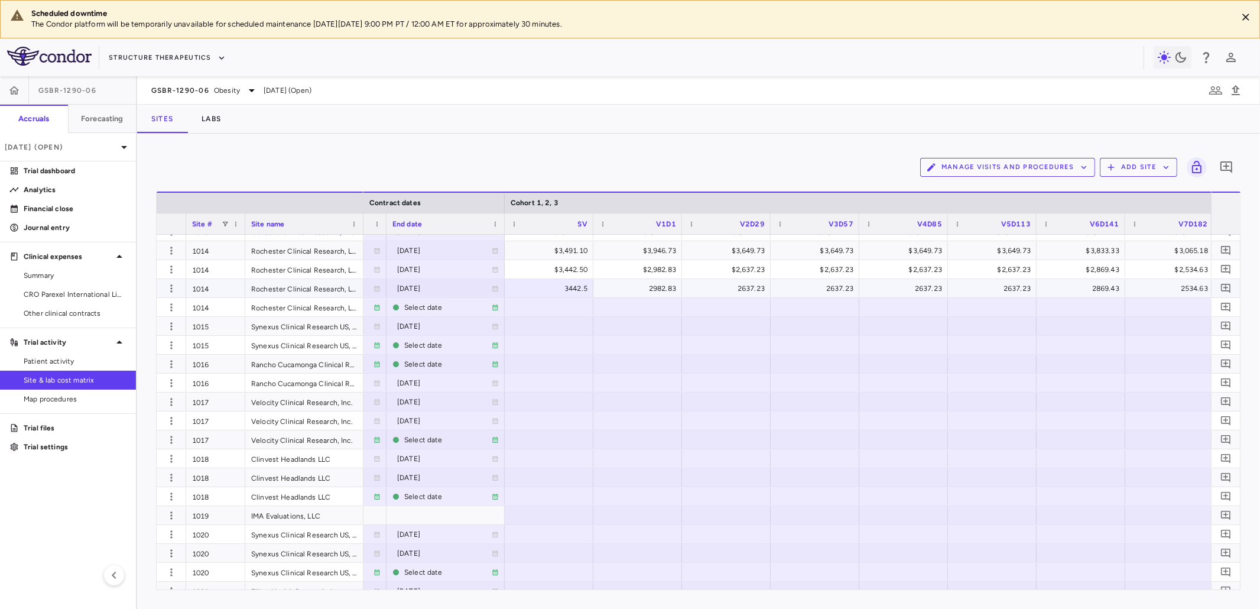
scroll to position [0, 1313]
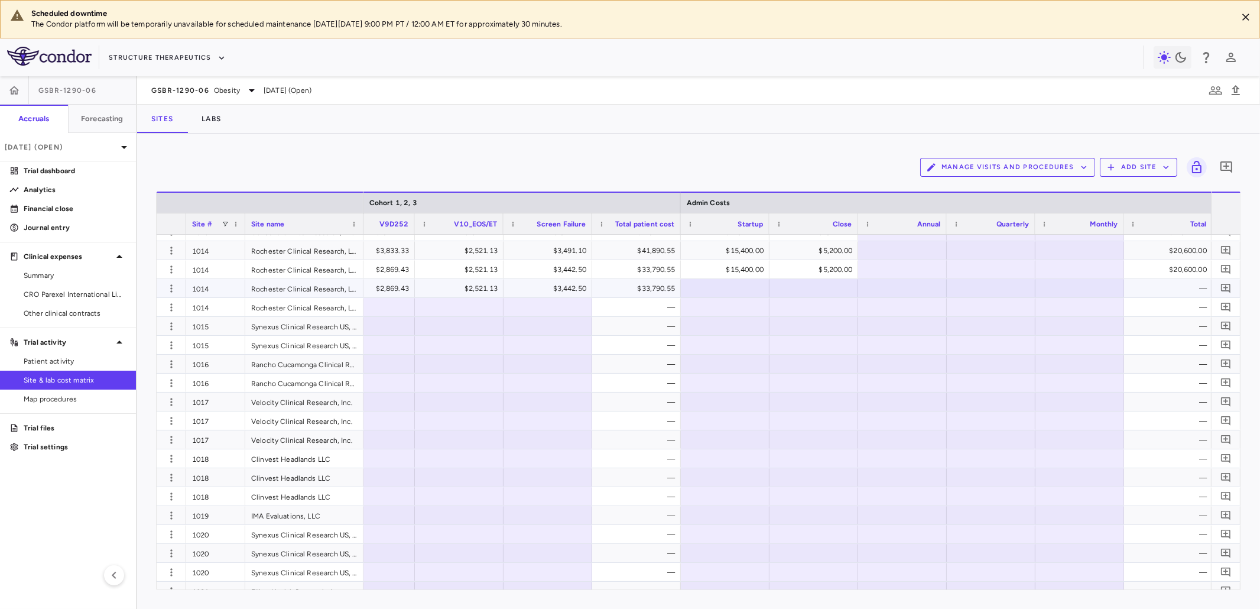
click at [742, 288] on div at bounding box center [725, 287] width 77 height 17
type input "*"
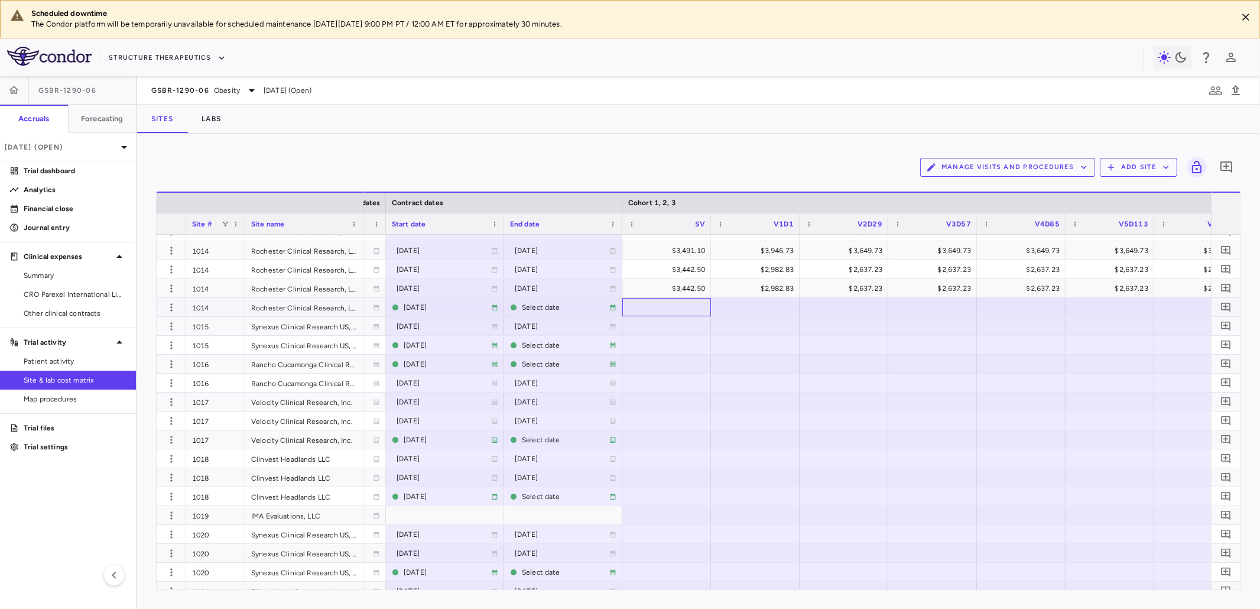
click at [671, 305] on div at bounding box center [666, 306] width 77 height 17
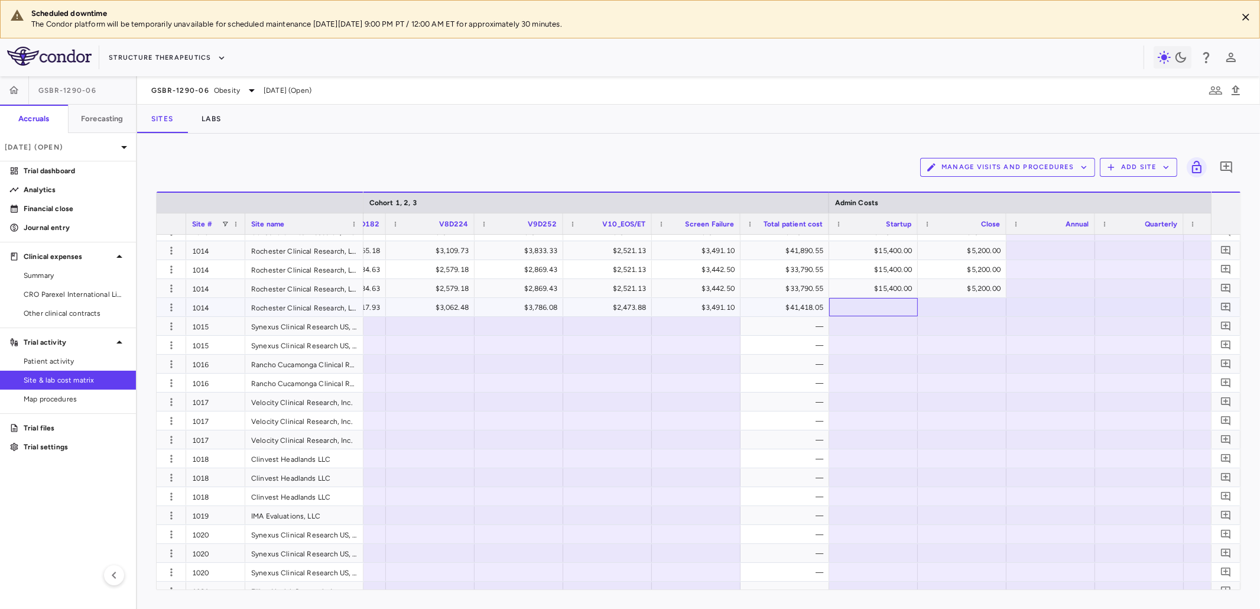
click at [881, 307] on div at bounding box center [873, 306] width 77 height 17
click at [510, 342] on div at bounding box center [518, 344] width 77 height 17
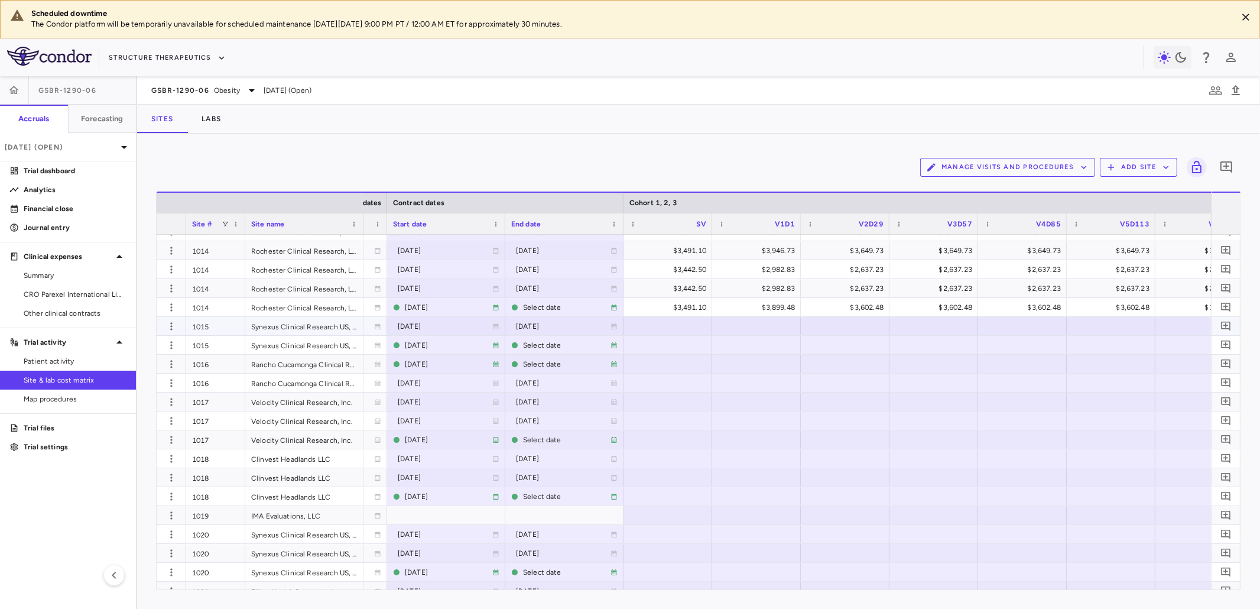
click at [673, 324] on div at bounding box center [667, 325] width 77 height 17
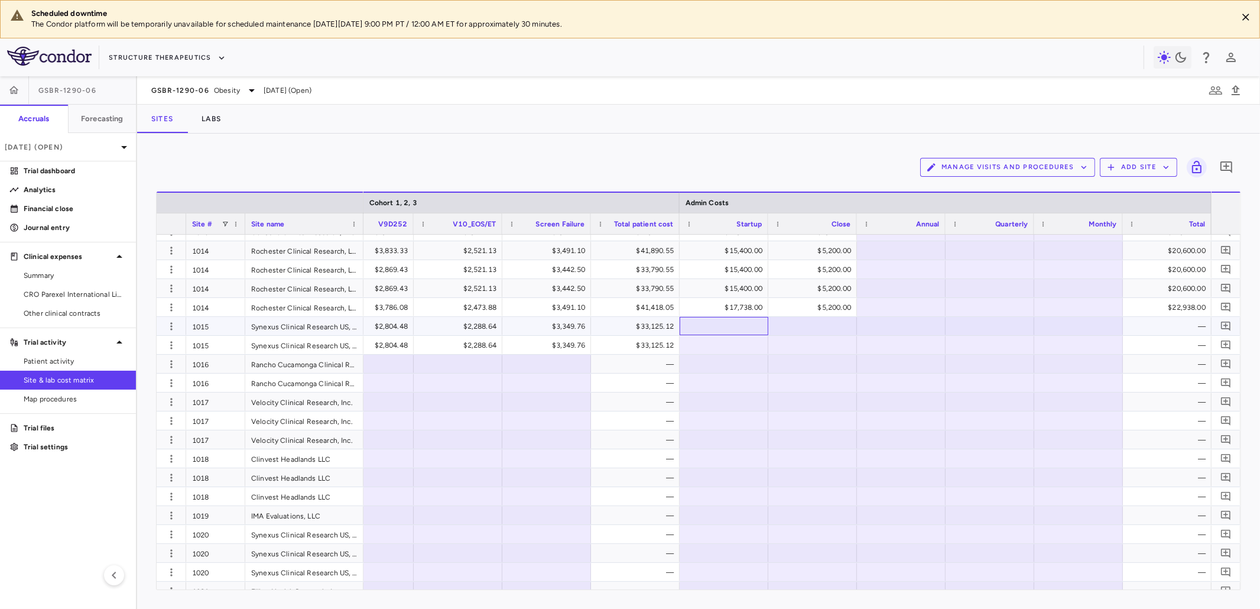
click at [740, 327] on div at bounding box center [723, 325] width 77 height 17
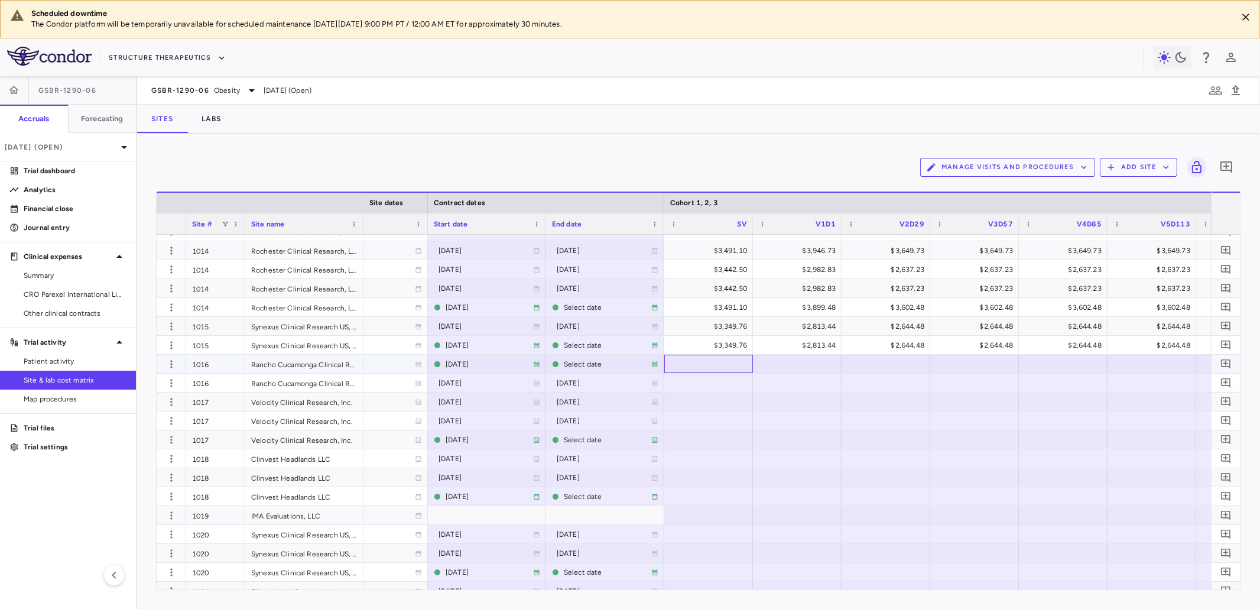
click at [710, 366] on div at bounding box center [708, 363] width 77 height 17
click at [690, 384] on div at bounding box center [708, 382] width 77 height 17
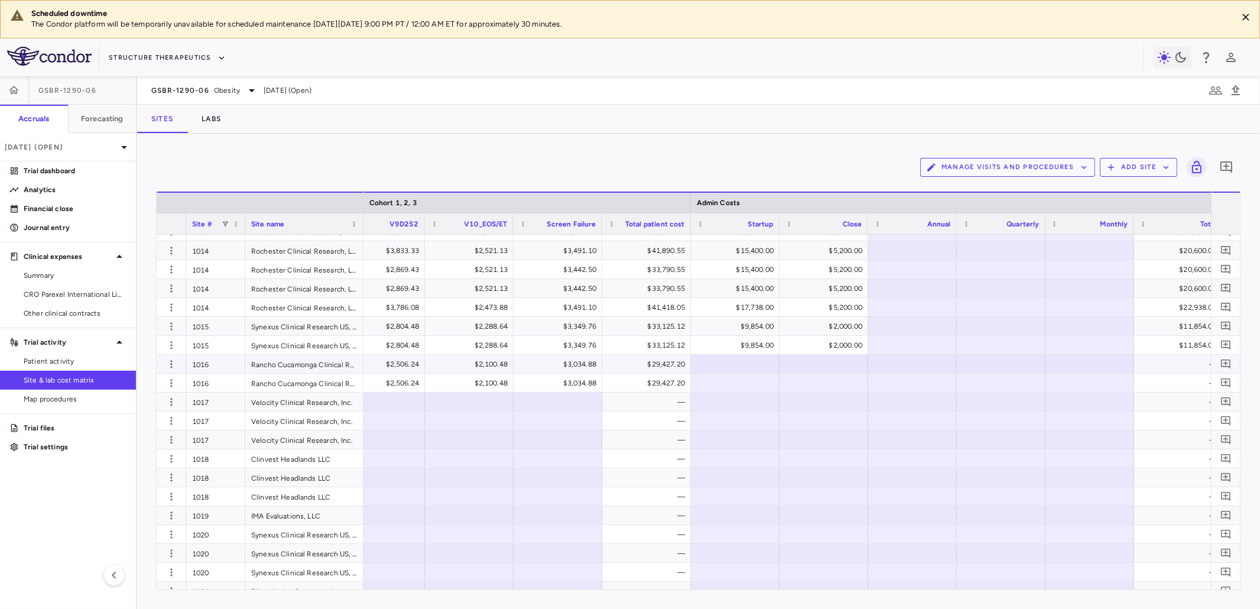
click at [733, 362] on div at bounding box center [735, 363] width 77 height 17
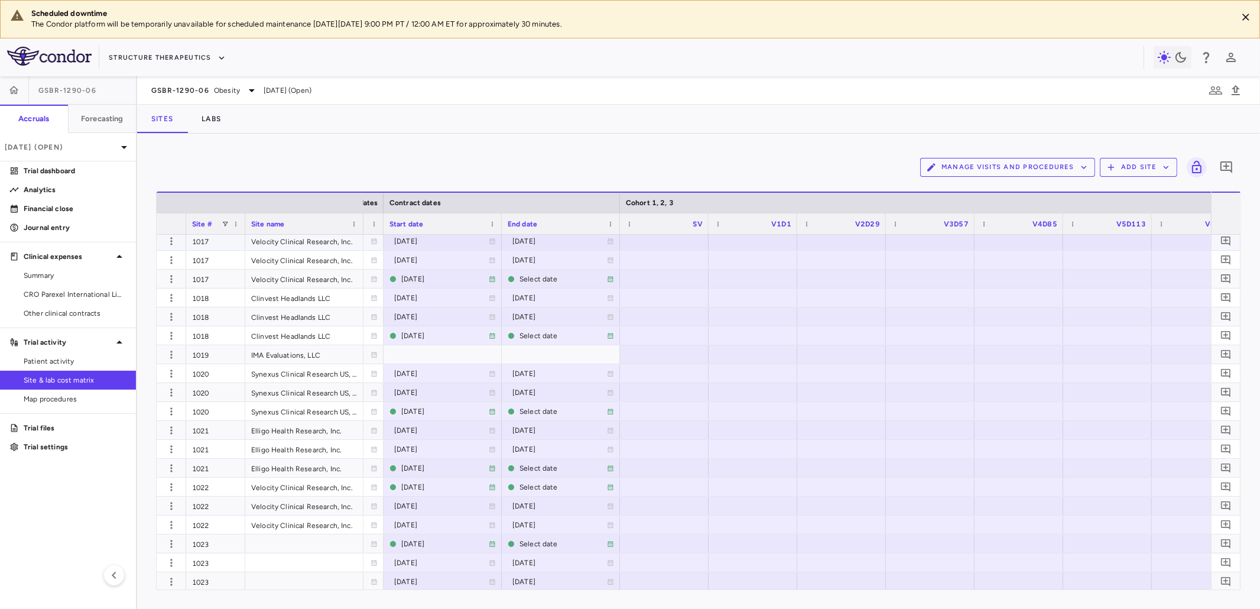
click at [671, 242] on div at bounding box center [664, 240] width 77 height 17
click at [679, 262] on div at bounding box center [664, 262] width 77 height 17
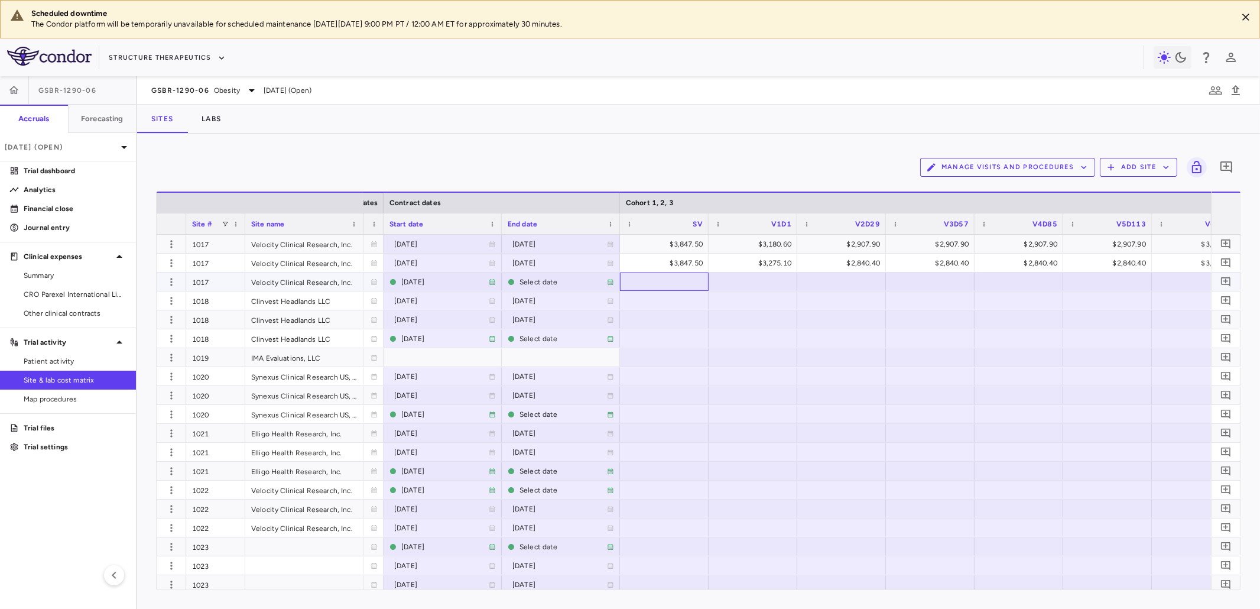
click at [682, 284] on div at bounding box center [664, 281] width 77 height 17
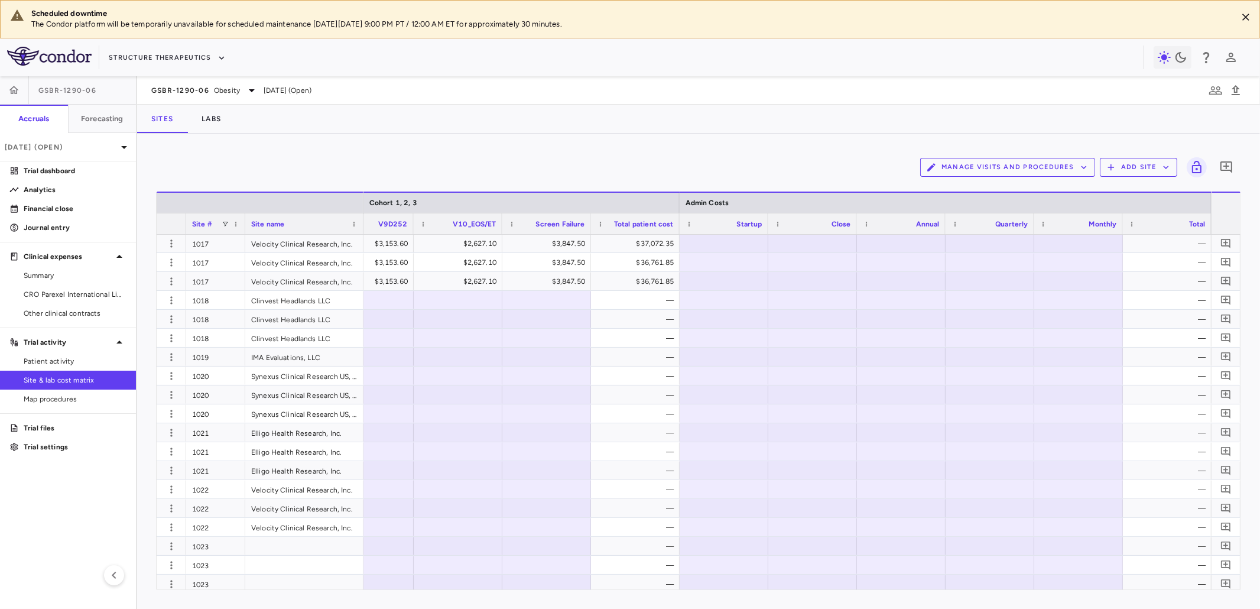
scroll to position [664, 0]
click at [502, 272] on div "$3,847.50" at bounding box center [546, 280] width 89 height 18
click at [492, 370] on div at bounding box center [458, 374] width 77 height 17
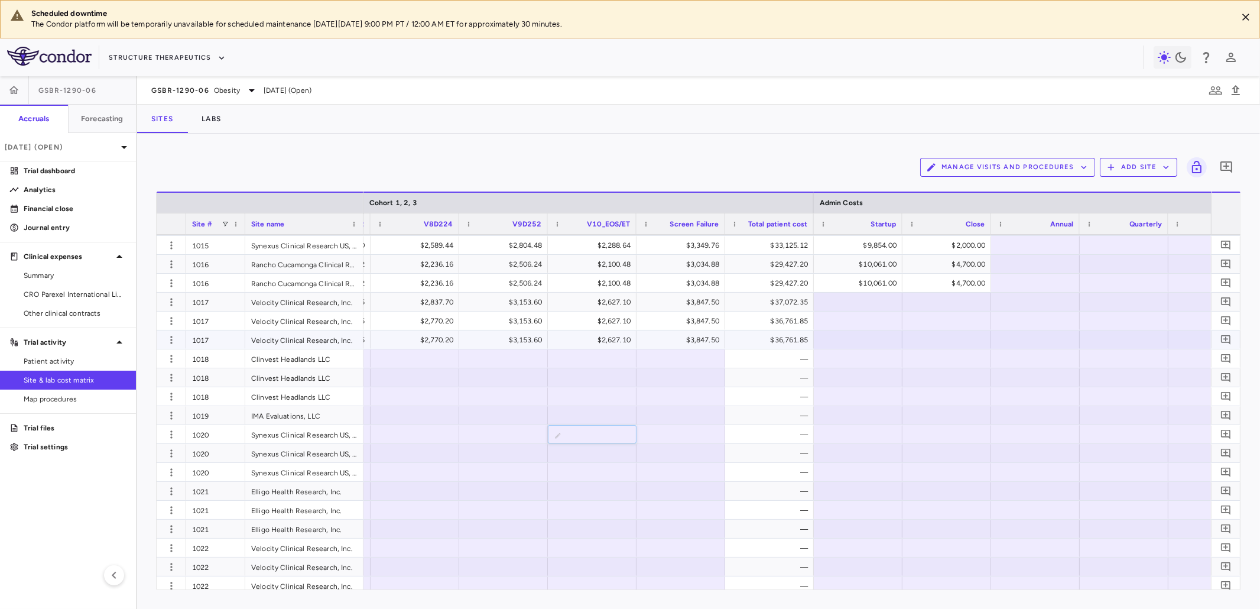
scroll to position [0, 2018]
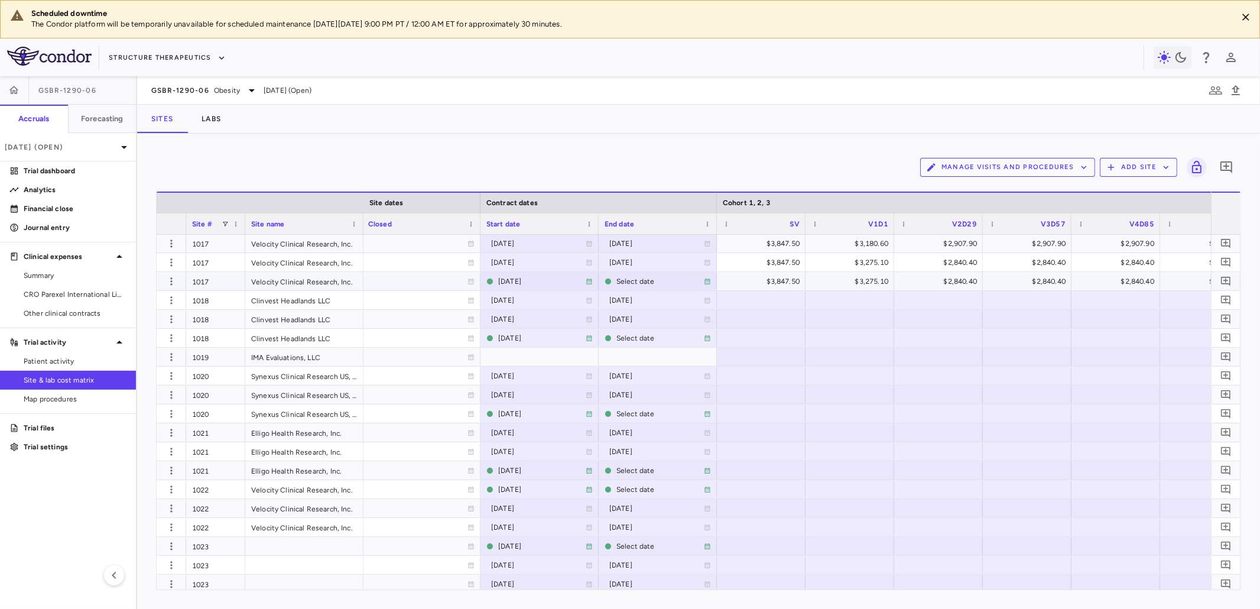
click at [765, 277] on div "$3,847.50" at bounding box center [763, 281] width 72 height 19
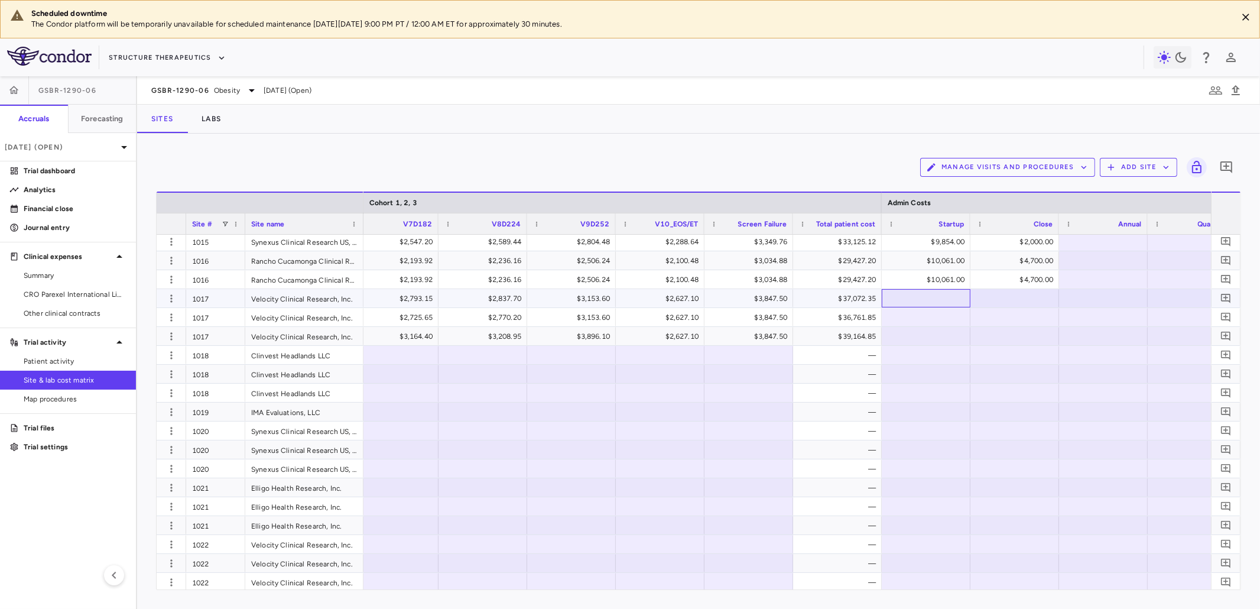
click at [918, 300] on div at bounding box center [925, 298] width 77 height 17
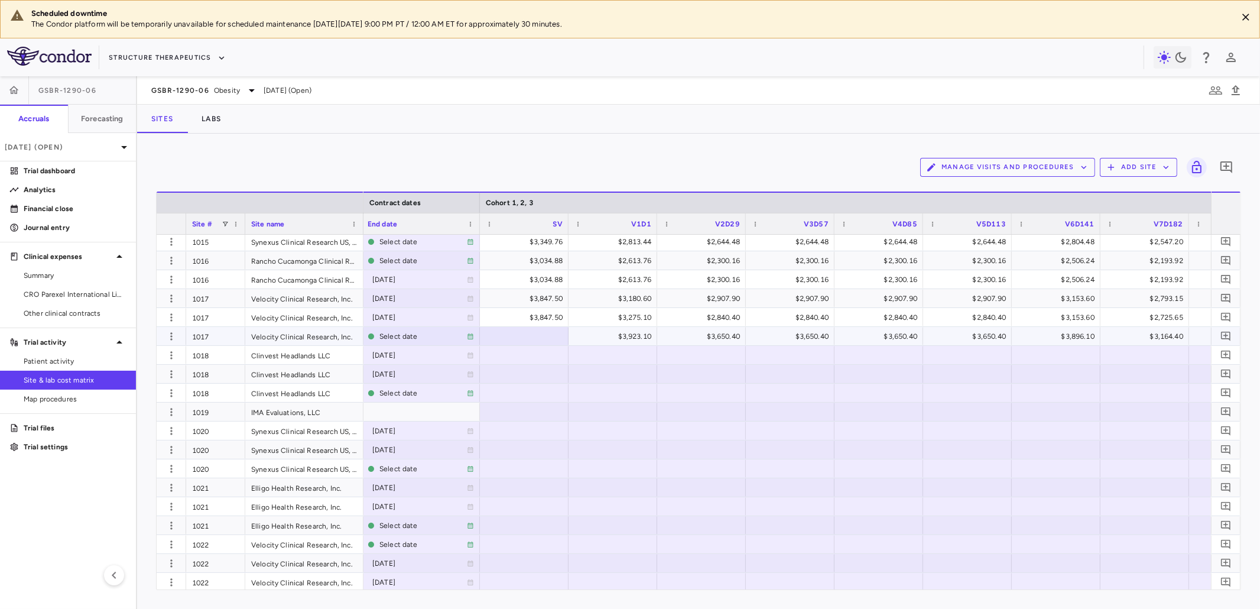
click at [538, 336] on div at bounding box center [524, 335] width 77 height 17
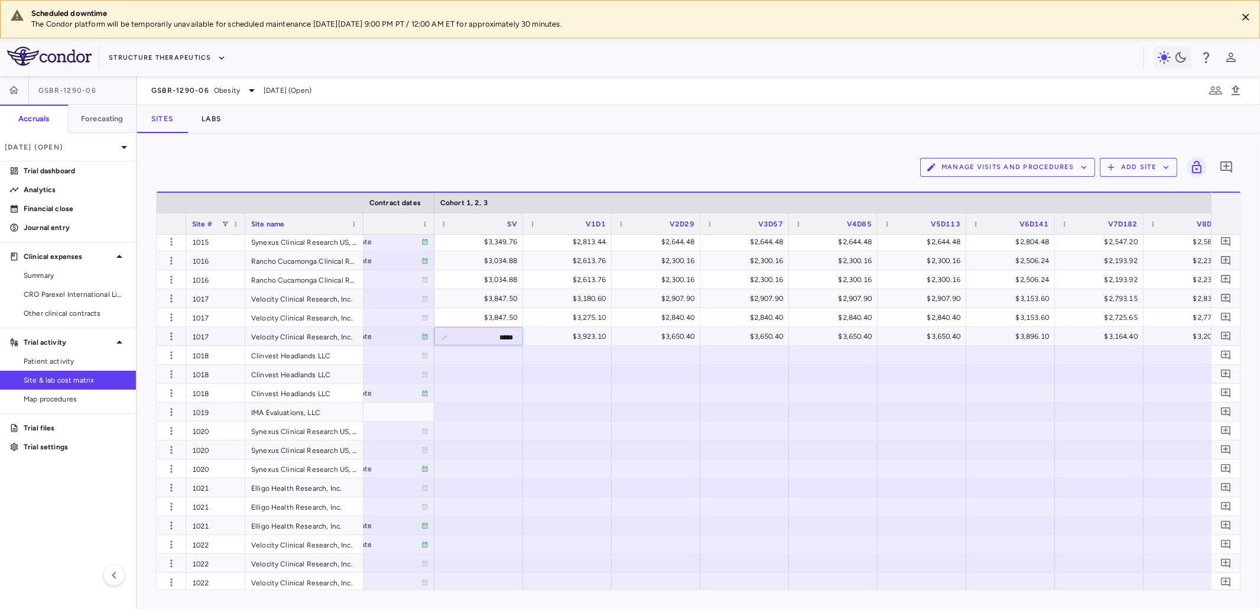
type input "******"
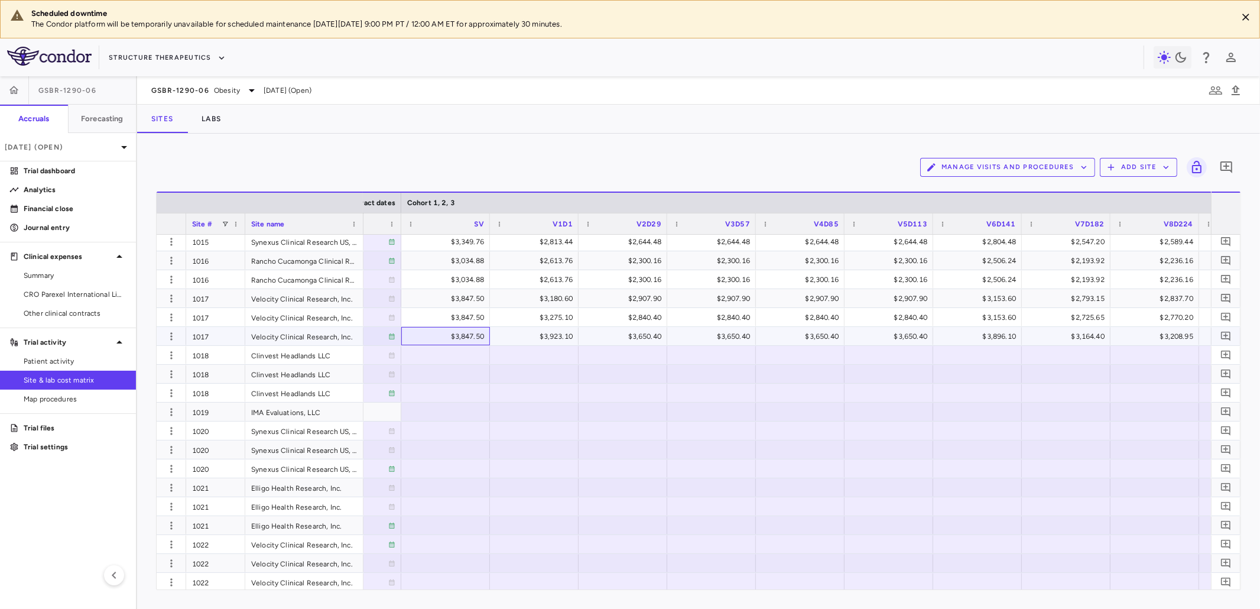
click at [443, 336] on div "$3,847.50" at bounding box center [448, 336] width 72 height 19
drag, startPoint x: 449, startPoint y: 333, endPoint x: 486, endPoint y: 333, distance: 36.6
click at [486, 333] on input "******" at bounding box center [455, 336] width 70 height 19
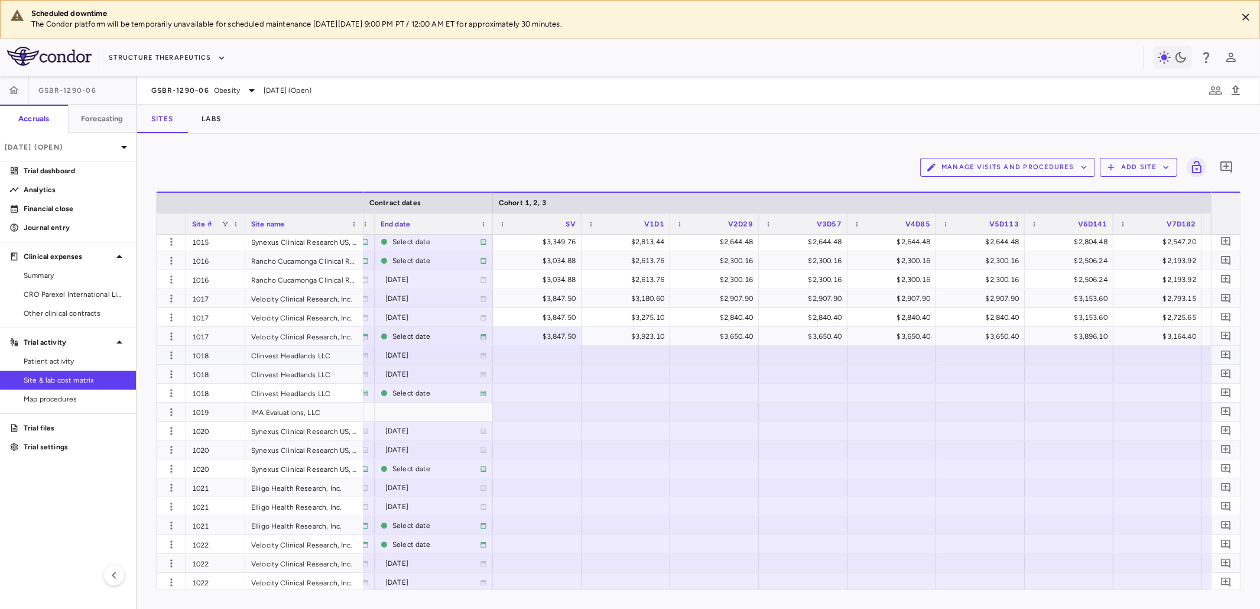
click at [548, 353] on div at bounding box center [537, 354] width 77 height 17
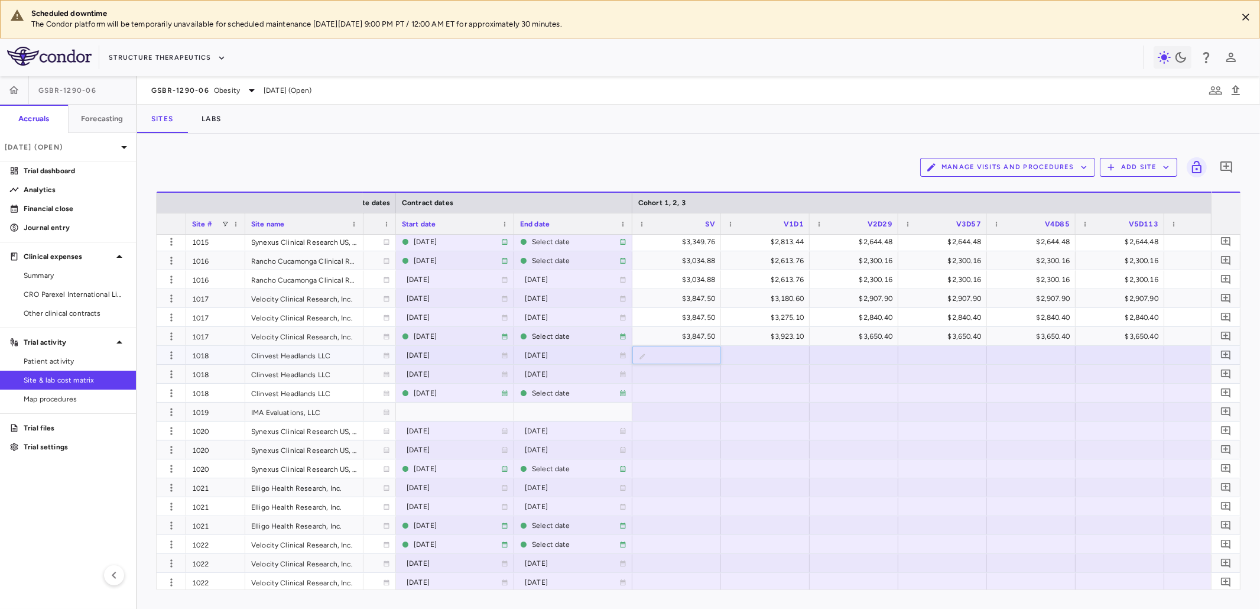
click at [677, 355] on input "text" at bounding box center [686, 355] width 70 height 19
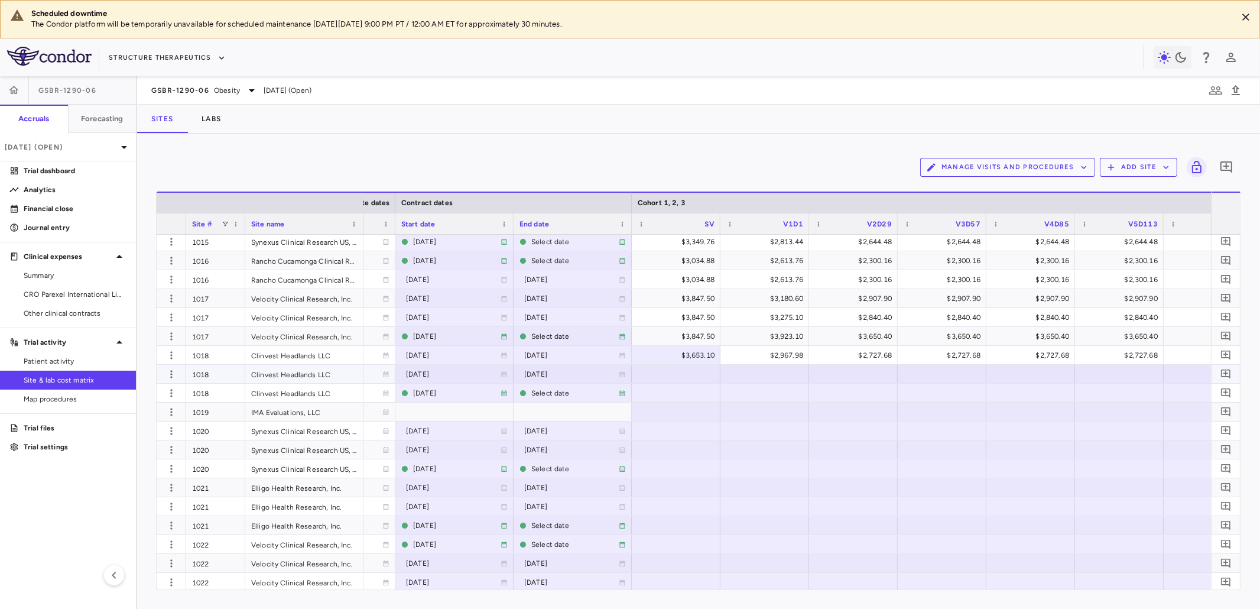
click at [686, 376] on div at bounding box center [676, 373] width 77 height 17
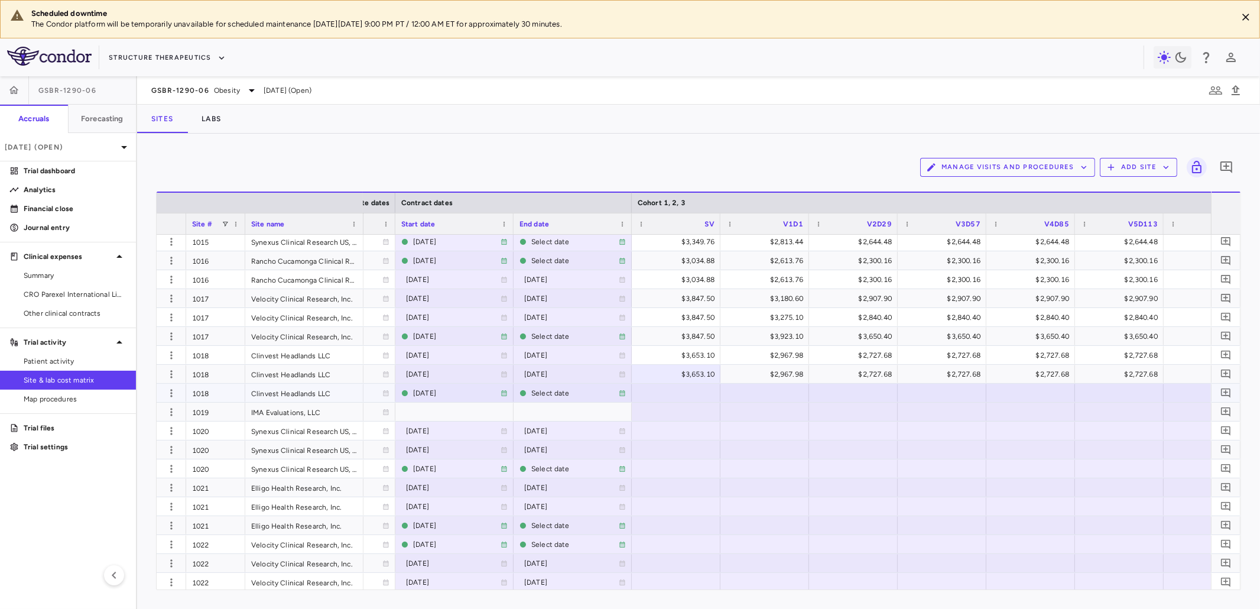
click at [701, 392] on div at bounding box center [676, 392] width 77 height 17
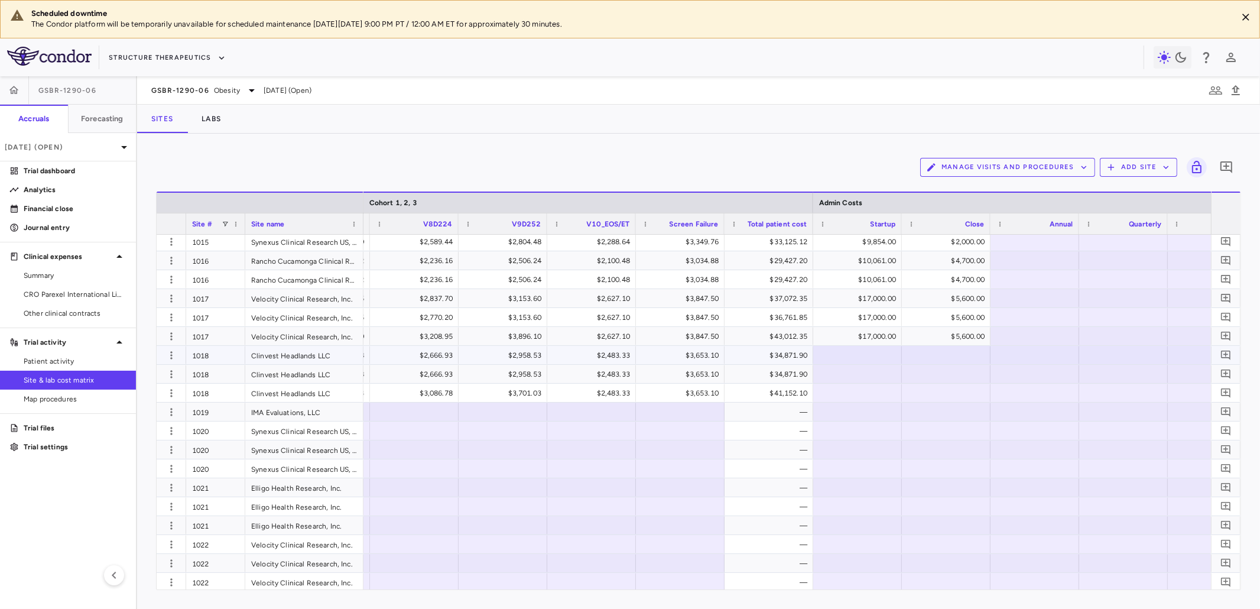
click at [869, 360] on div at bounding box center [857, 354] width 77 height 17
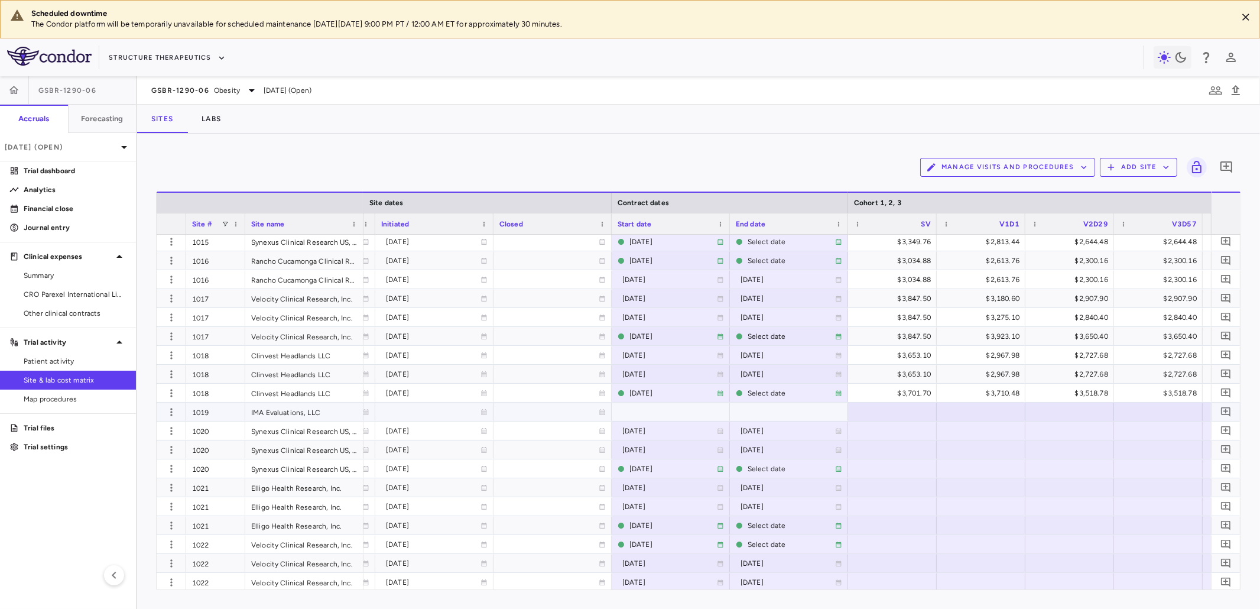
click at [907, 411] on div at bounding box center [892, 411] width 77 height 17
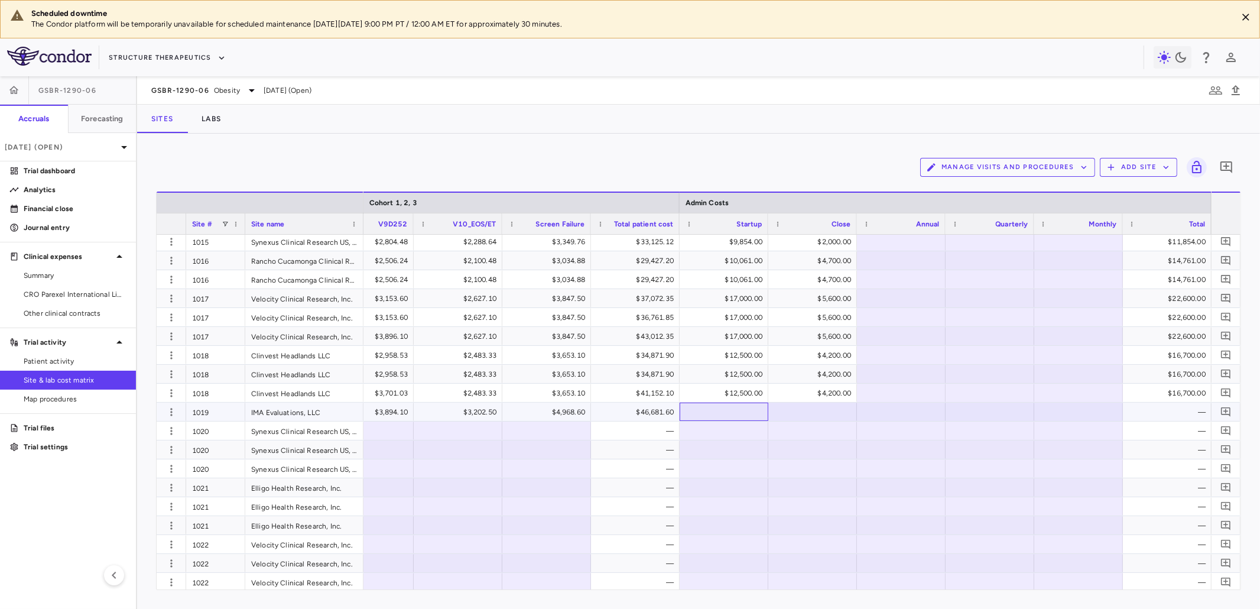
click at [733, 409] on div at bounding box center [723, 411] width 77 height 17
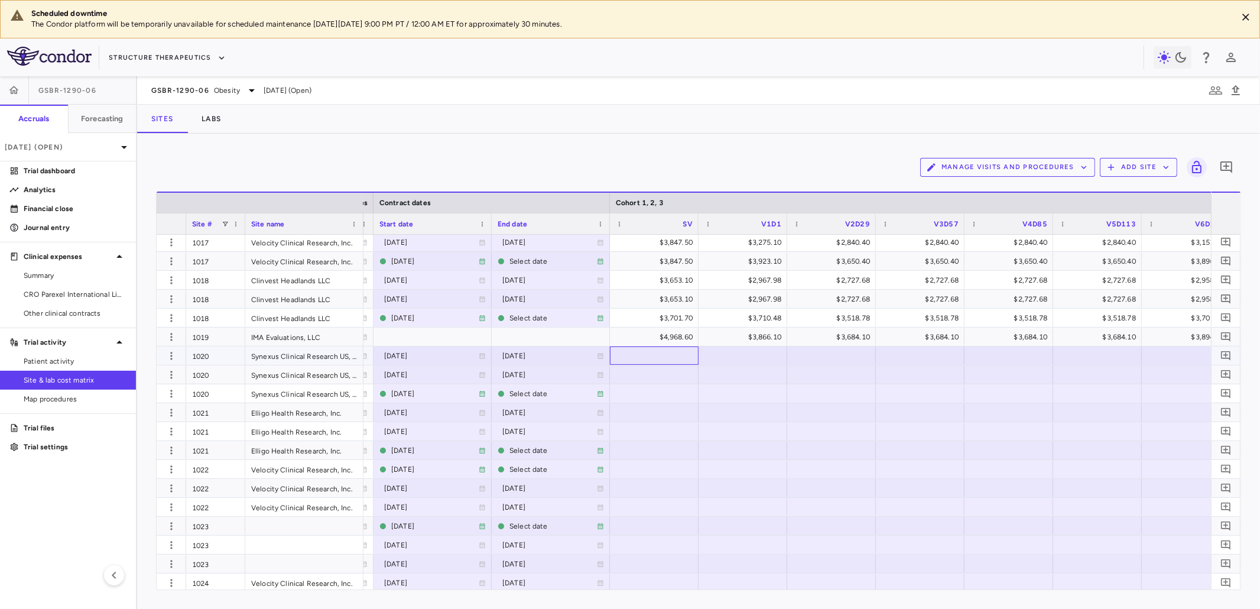
click at [665, 352] on div at bounding box center [654, 355] width 77 height 17
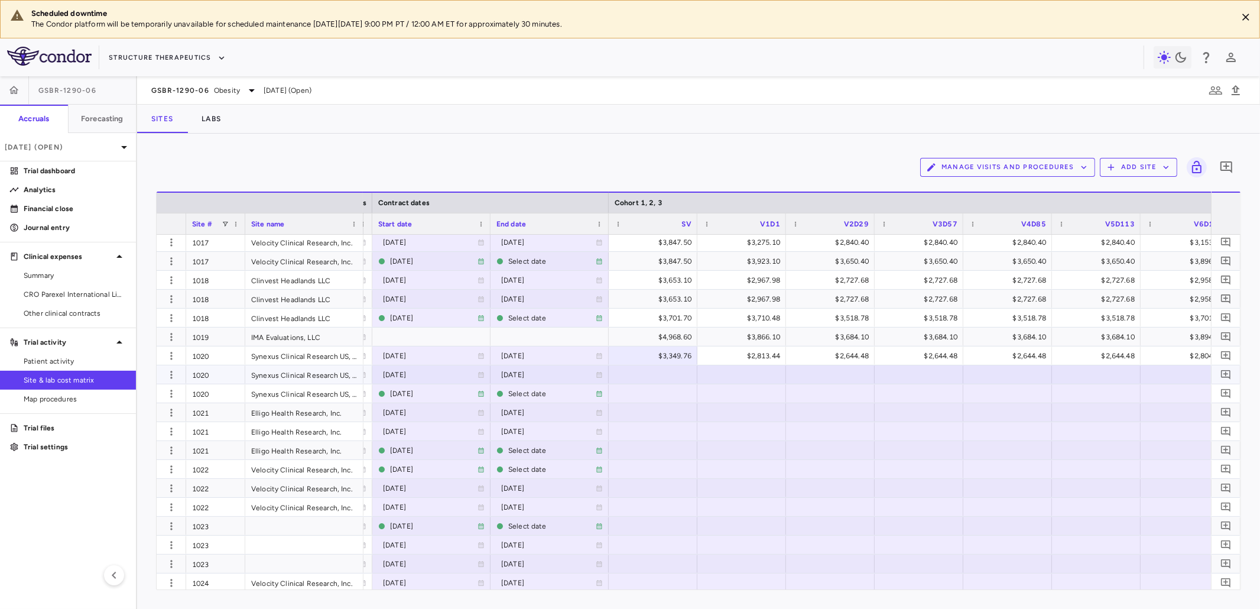
click at [667, 376] on div at bounding box center [653, 374] width 77 height 17
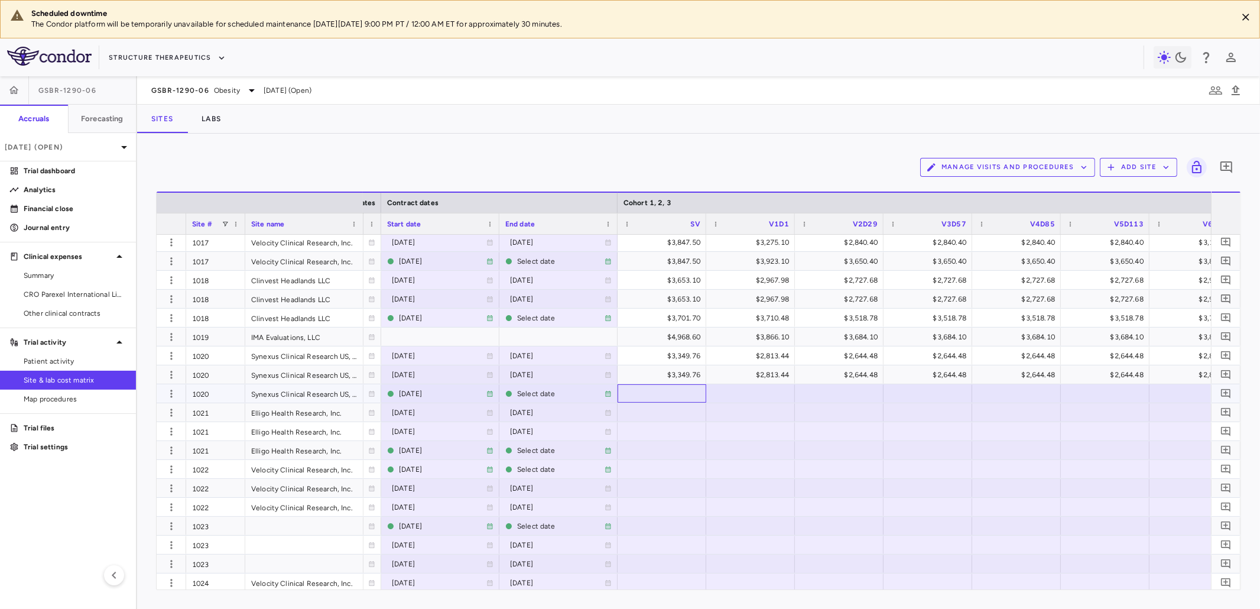
click at [674, 395] on div at bounding box center [661, 393] width 77 height 17
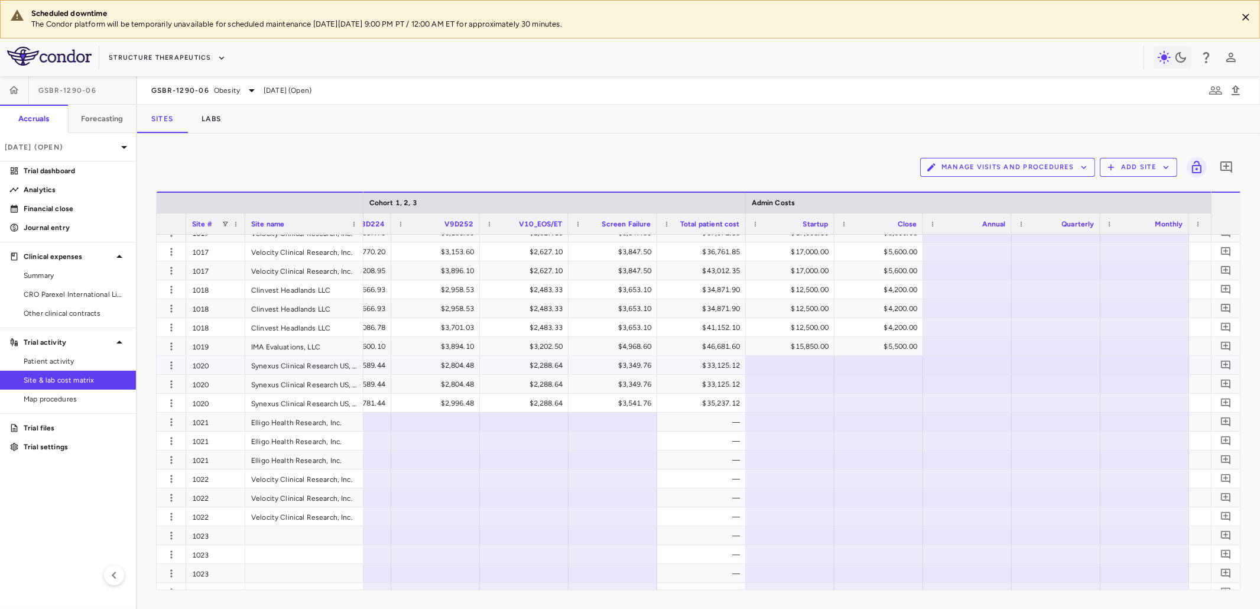
click at [807, 365] on div at bounding box center [790, 364] width 77 height 17
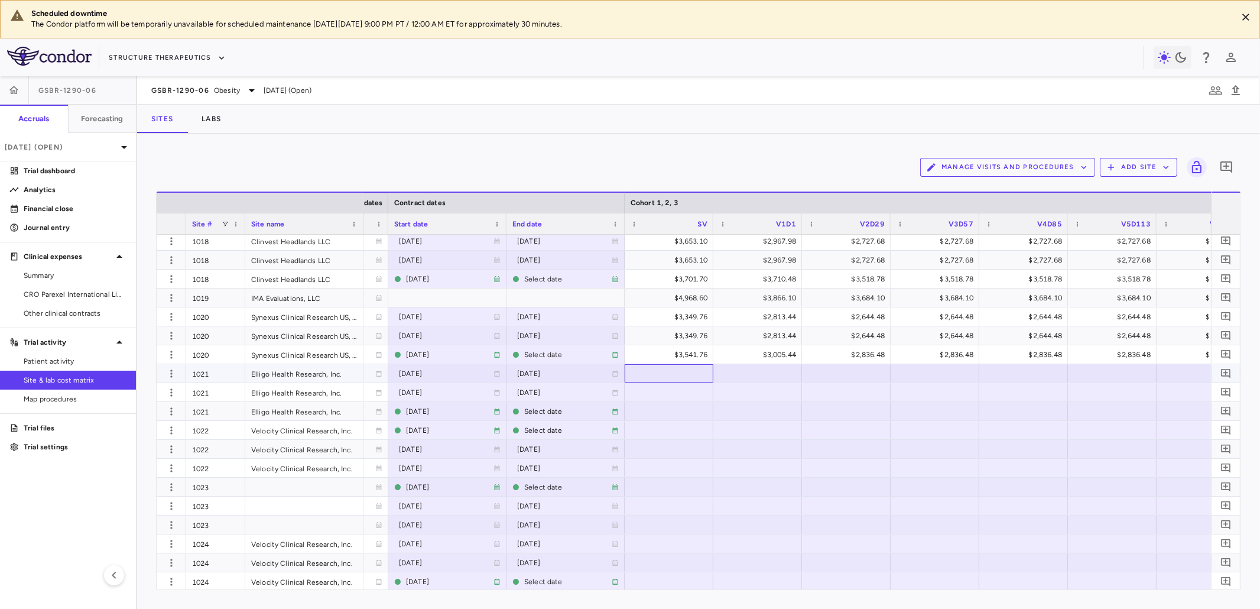
click at [688, 371] on div at bounding box center [668, 373] width 77 height 17
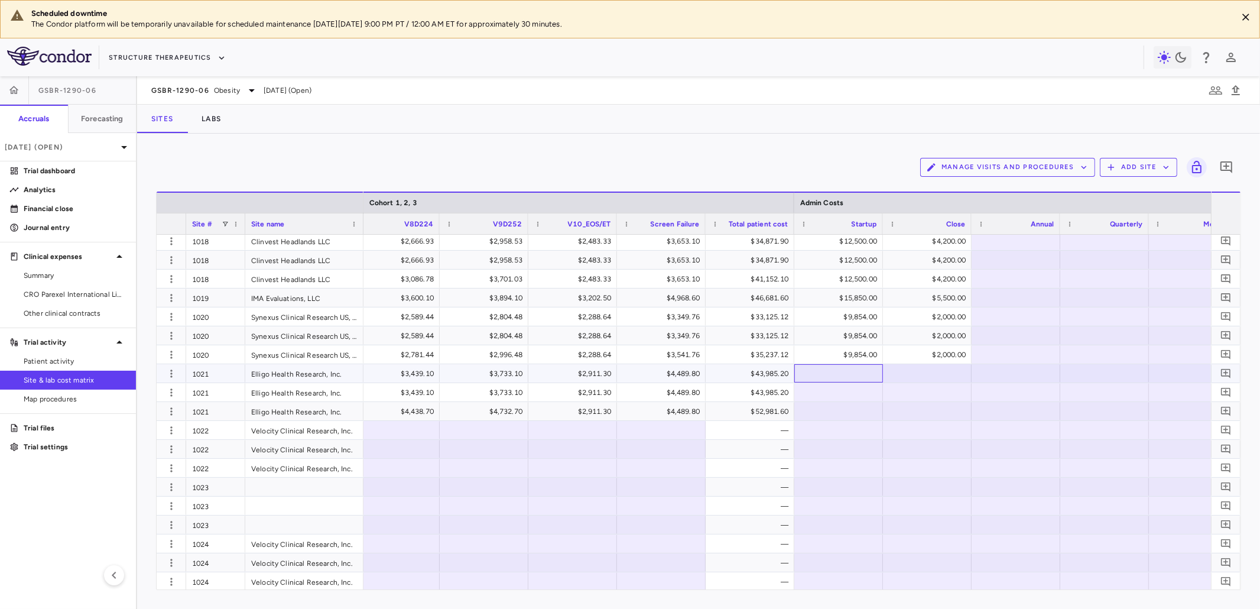
click at [857, 375] on div at bounding box center [838, 373] width 77 height 17
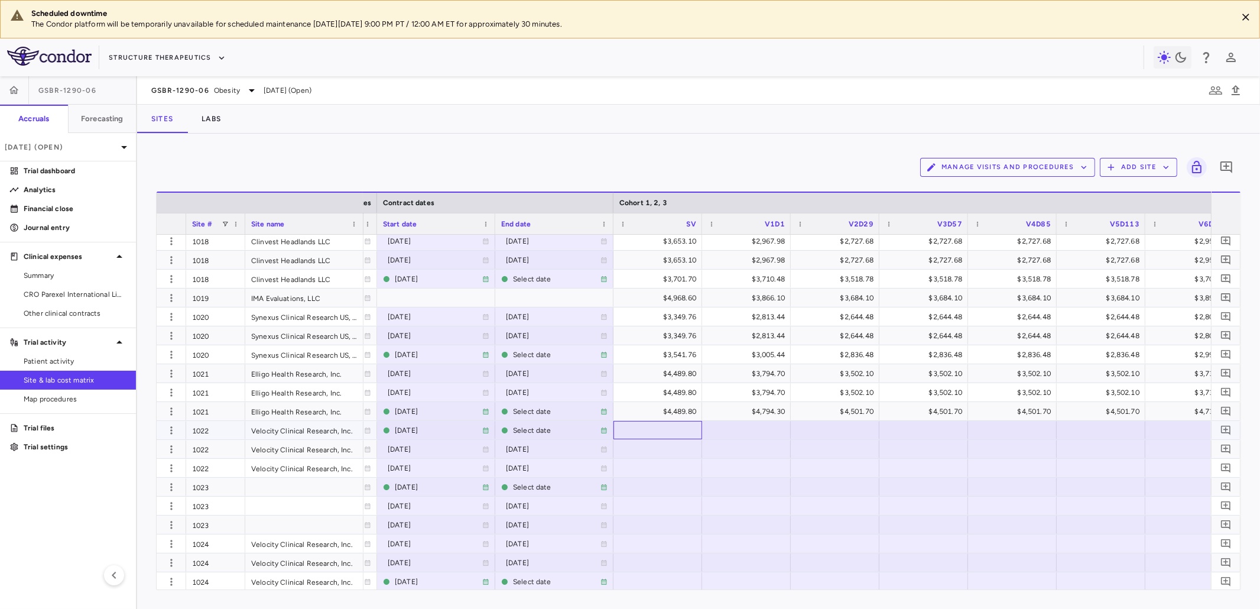
click at [671, 430] on div at bounding box center [657, 429] width 77 height 17
click at [666, 451] on div at bounding box center [657, 448] width 77 height 17
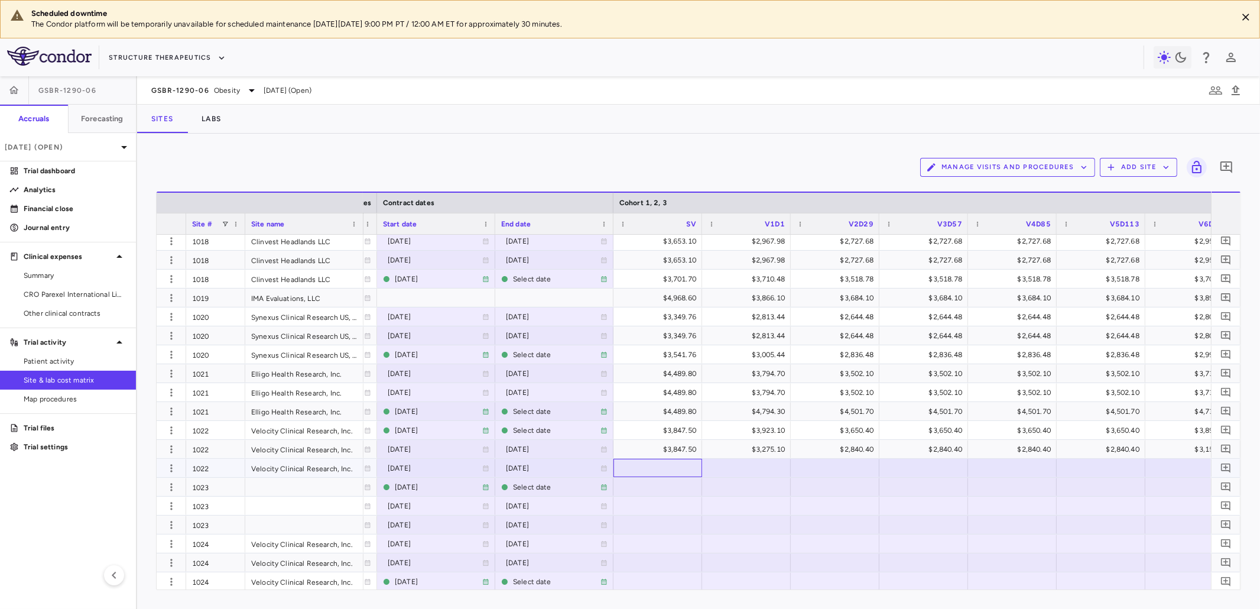
click at [662, 469] on div at bounding box center [657, 467] width 77 height 17
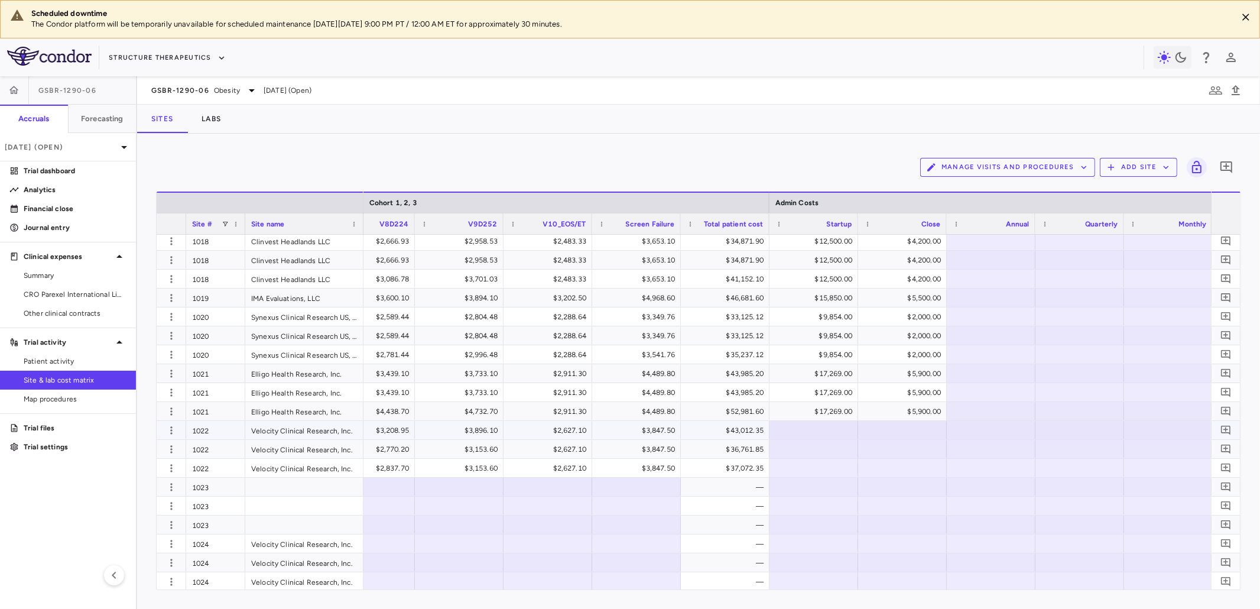
click at [825, 429] on div at bounding box center [813, 429] width 77 height 17
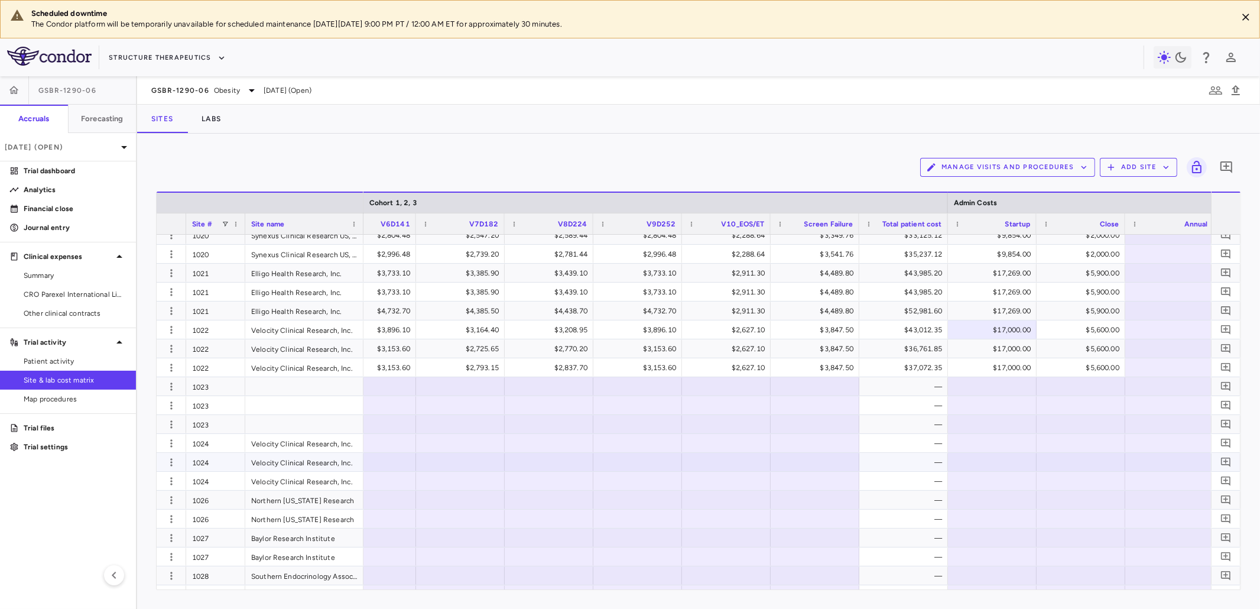
scroll to position [0, 1731]
